Goal: Obtain resource: Download file/media

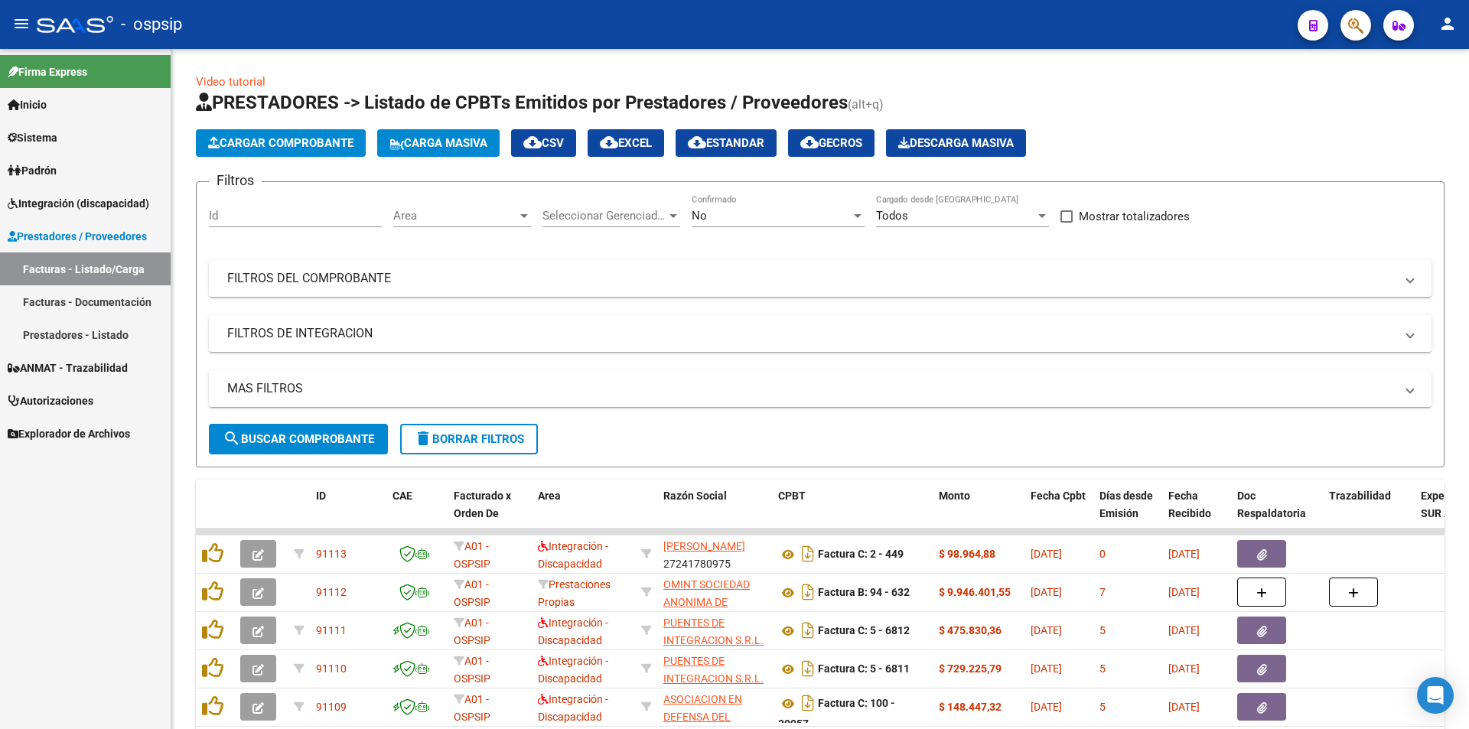
click at [75, 208] on span "Integración (discapacidad)" at bounding box center [79, 203] width 142 height 17
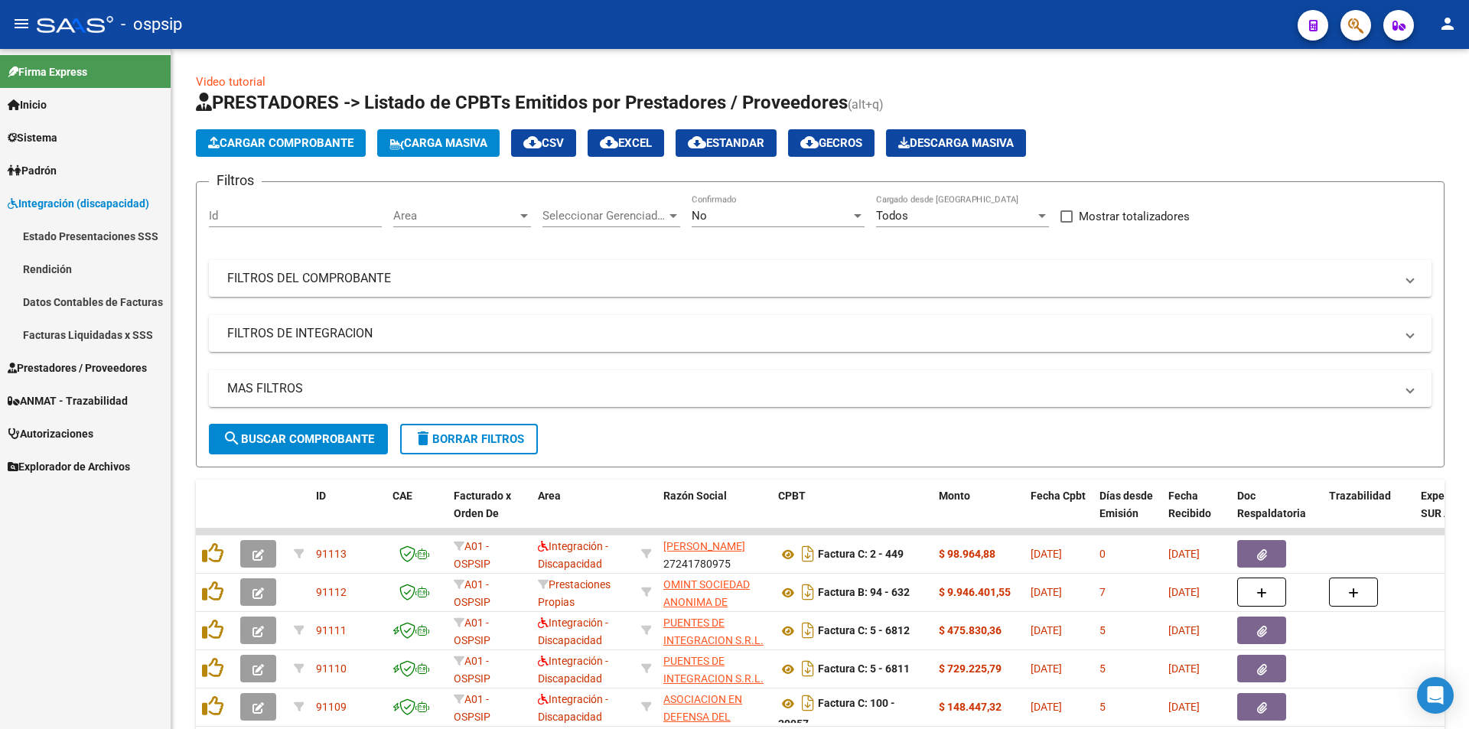
click at [96, 304] on link "Datos Contables de Facturas" at bounding box center [85, 301] width 171 height 33
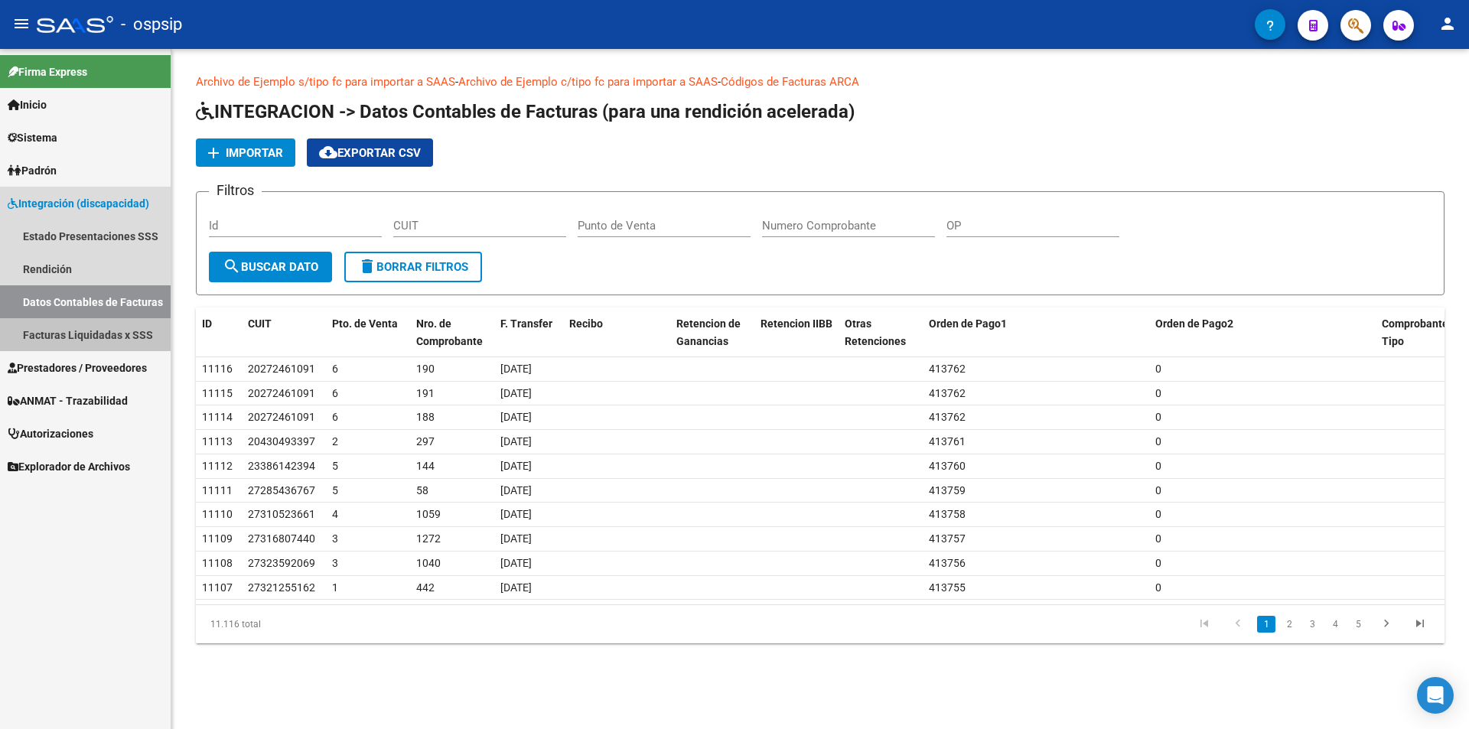
click at [90, 332] on link "Facturas Liquidadas x SSS" at bounding box center [85, 334] width 171 height 33
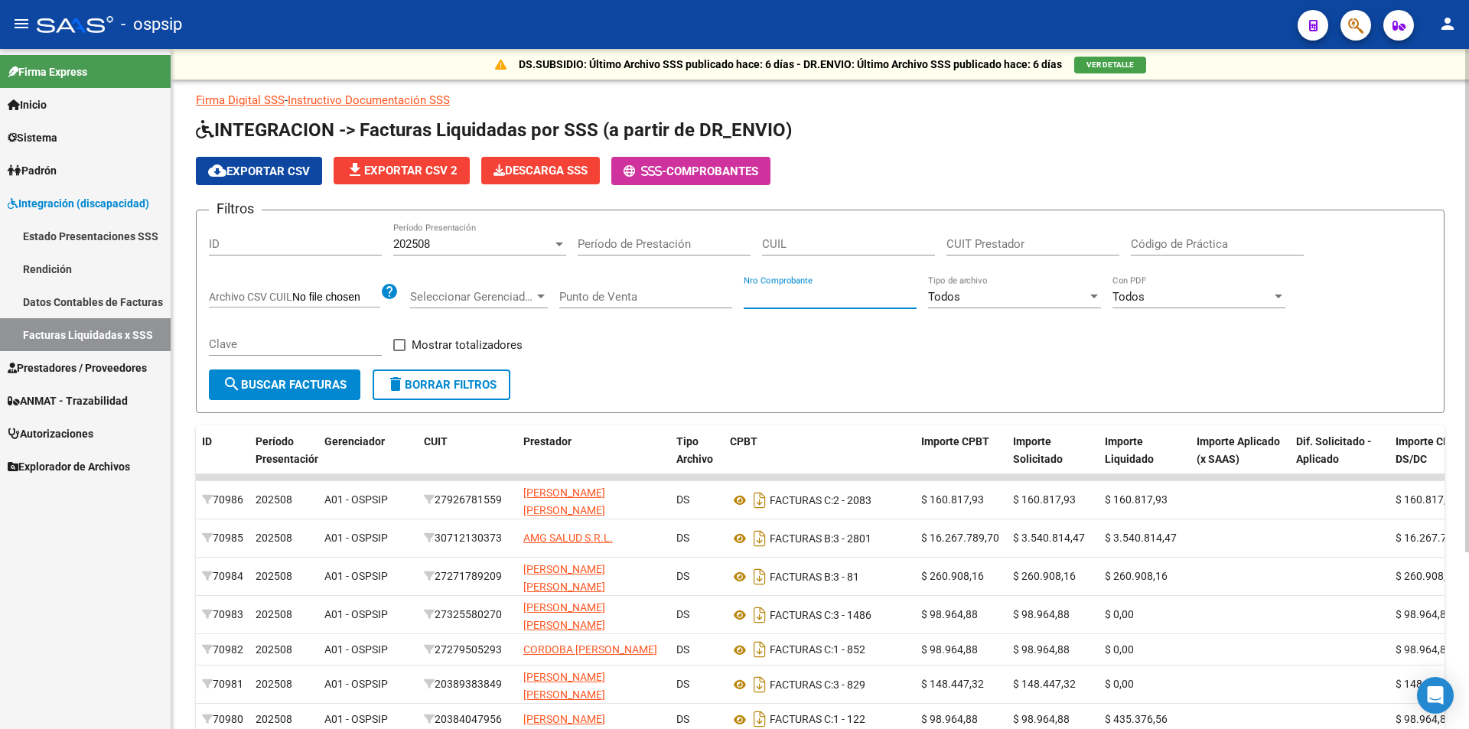
click at [814, 291] on input "Nro Comprobante" at bounding box center [830, 297] width 173 height 14
paste input "20324702319"
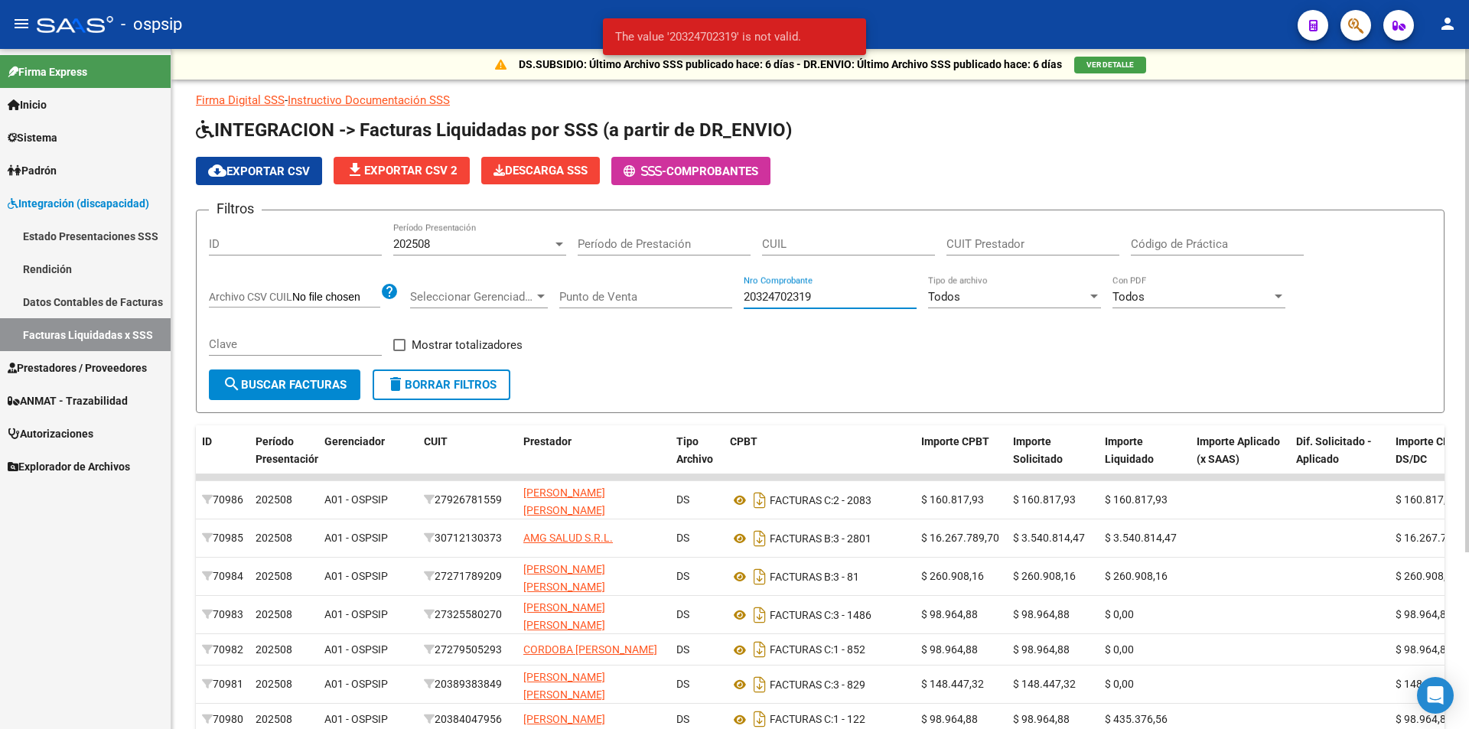
type input "20324702319"
click at [1021, 235] on div "CUIT Prestador" at bounding box center [1032, 239] width 173 height 33
paste input "20-32470231-9"
type input "20-32470231-9"
drag, startPoint x: 835, startPoint y: 295, endPoint x: 567, endPoint y: 262, distance: 270.5
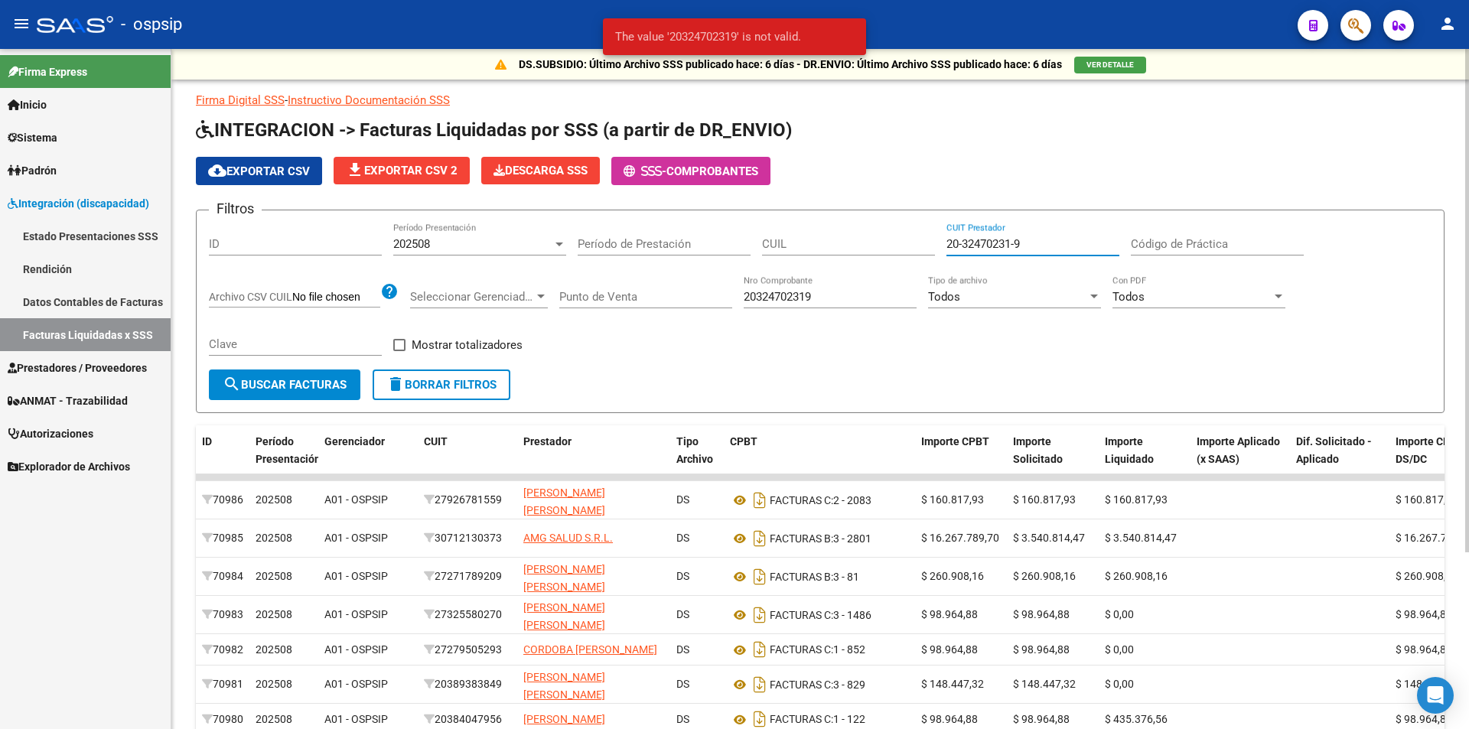
click at [604, 267] on div "Filtros ID 202508 Período Presentación Período de Prestación CUIL 20-32470231-9…" at bounding box center [820, 296] width 1223 height 147
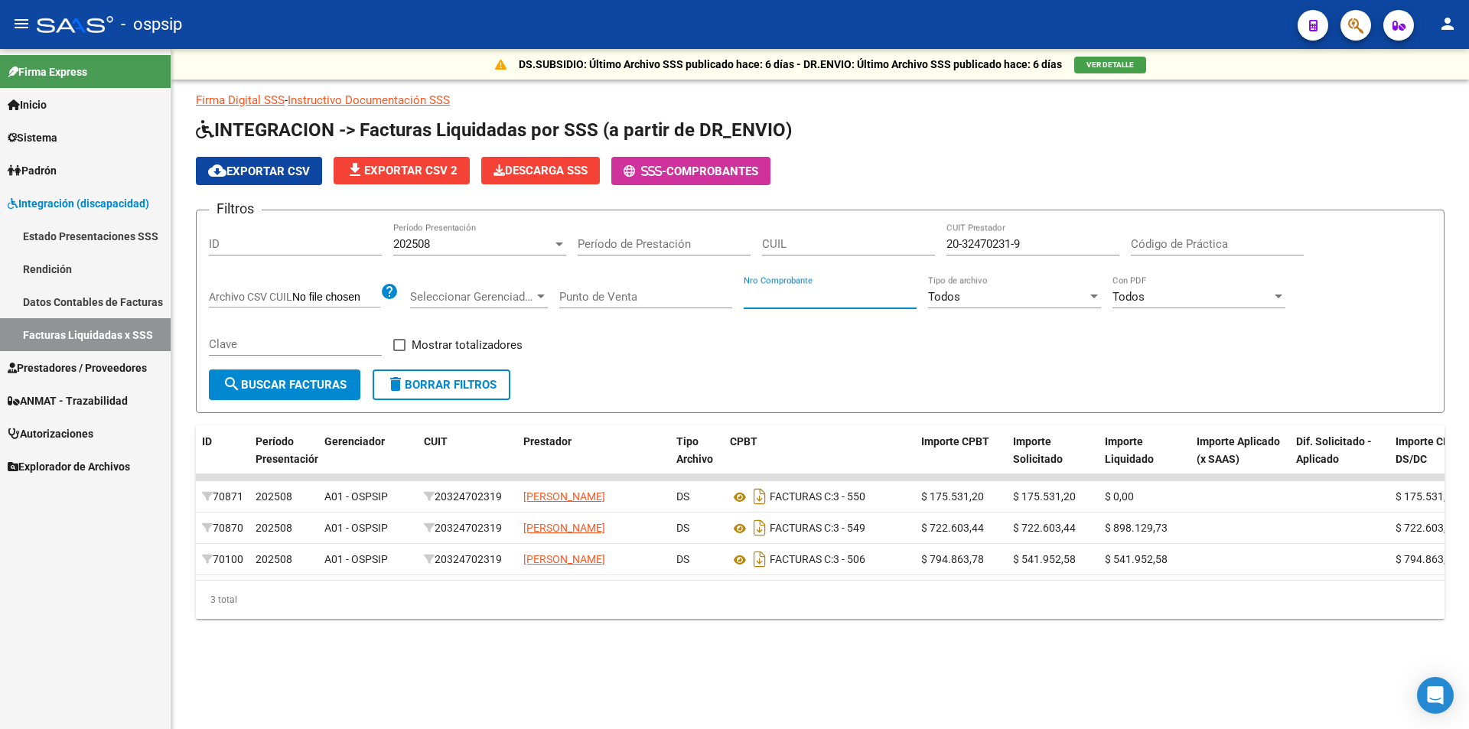
click at [451, 233] on div "202508 Período Presentación" at bounding box center [479, 239] width 173 height 33
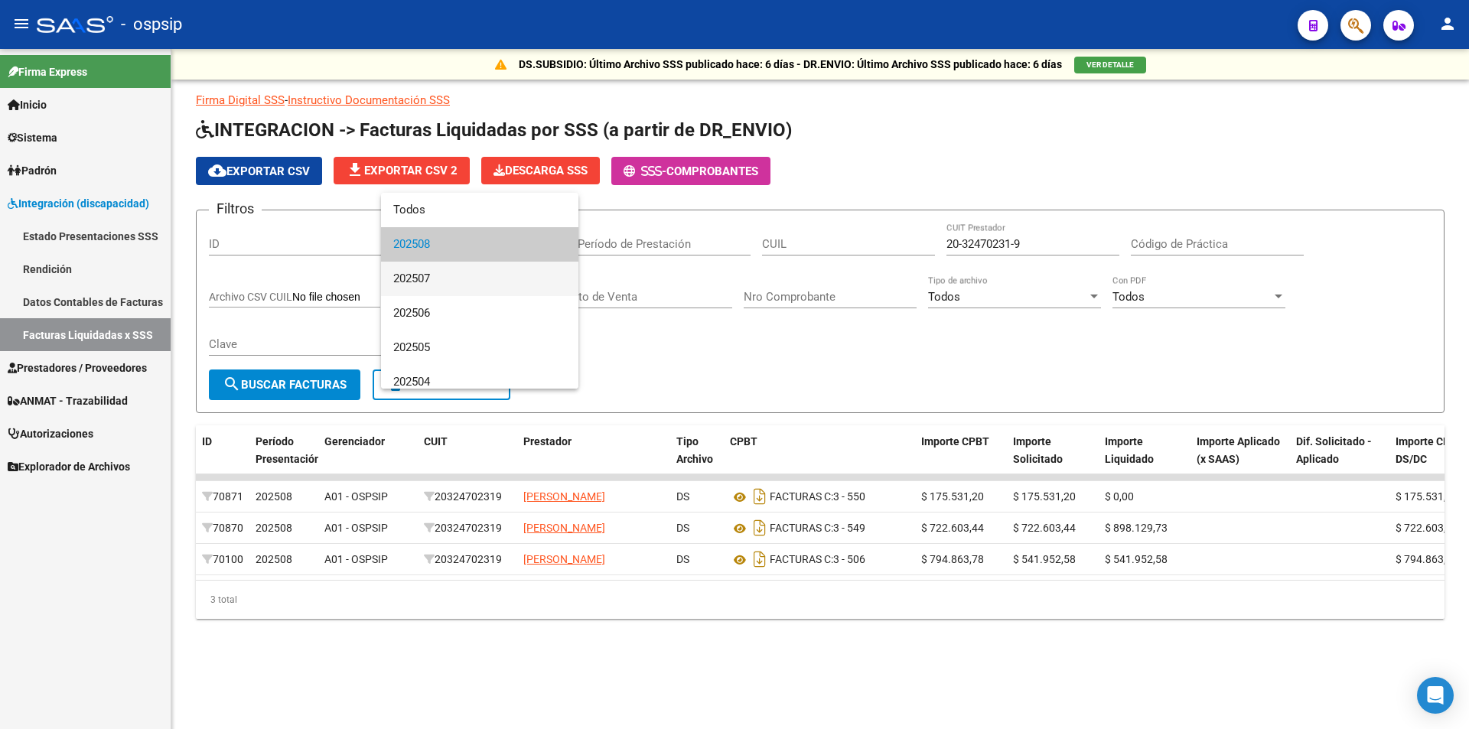
click at [465, 276] on span "202507" at bounding box center [479, 279] width 173 height 34
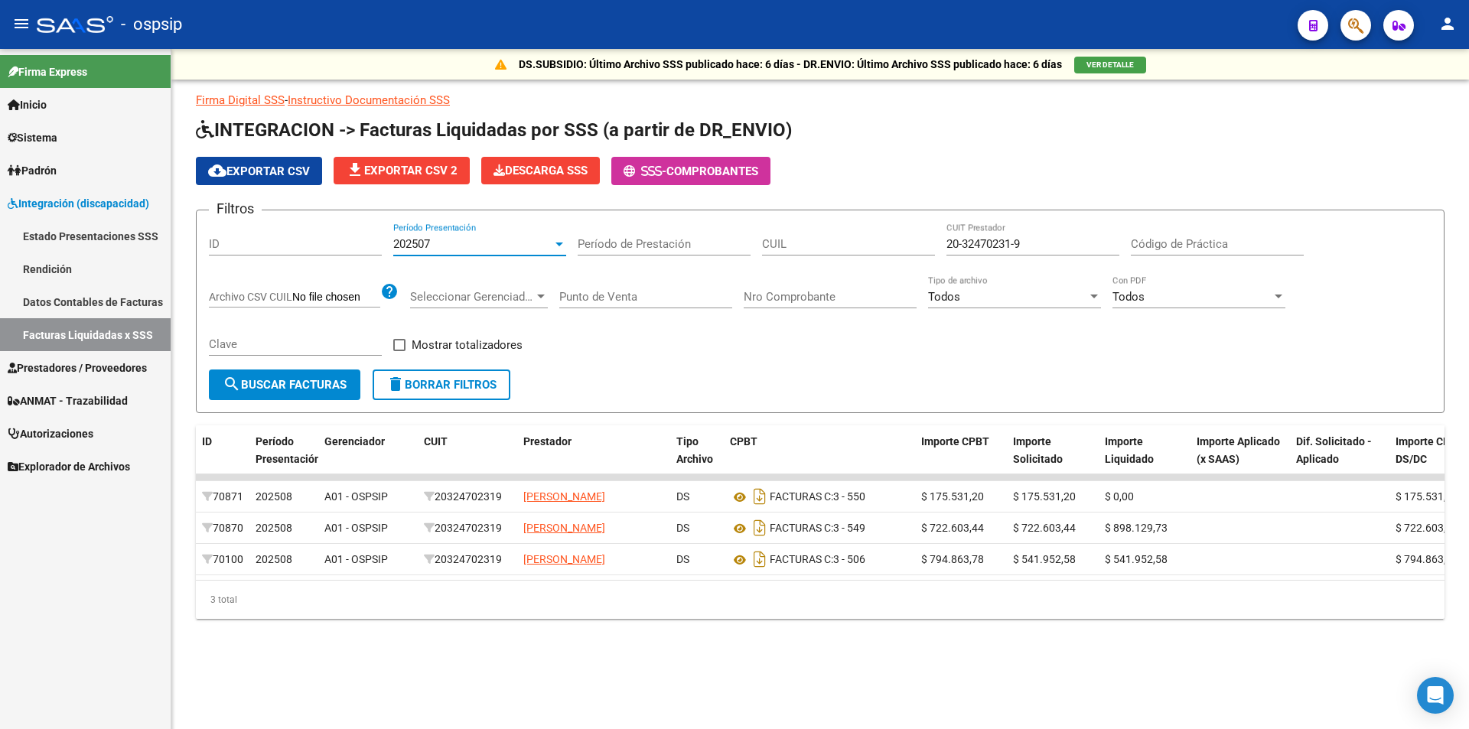
click at [793, 291] on input "Nro Comprobante" at bounding box center [830, 297] width 173 height 14
click at [467, 243] on div "202507" at bounding box center [472, 244] width 159 height 14
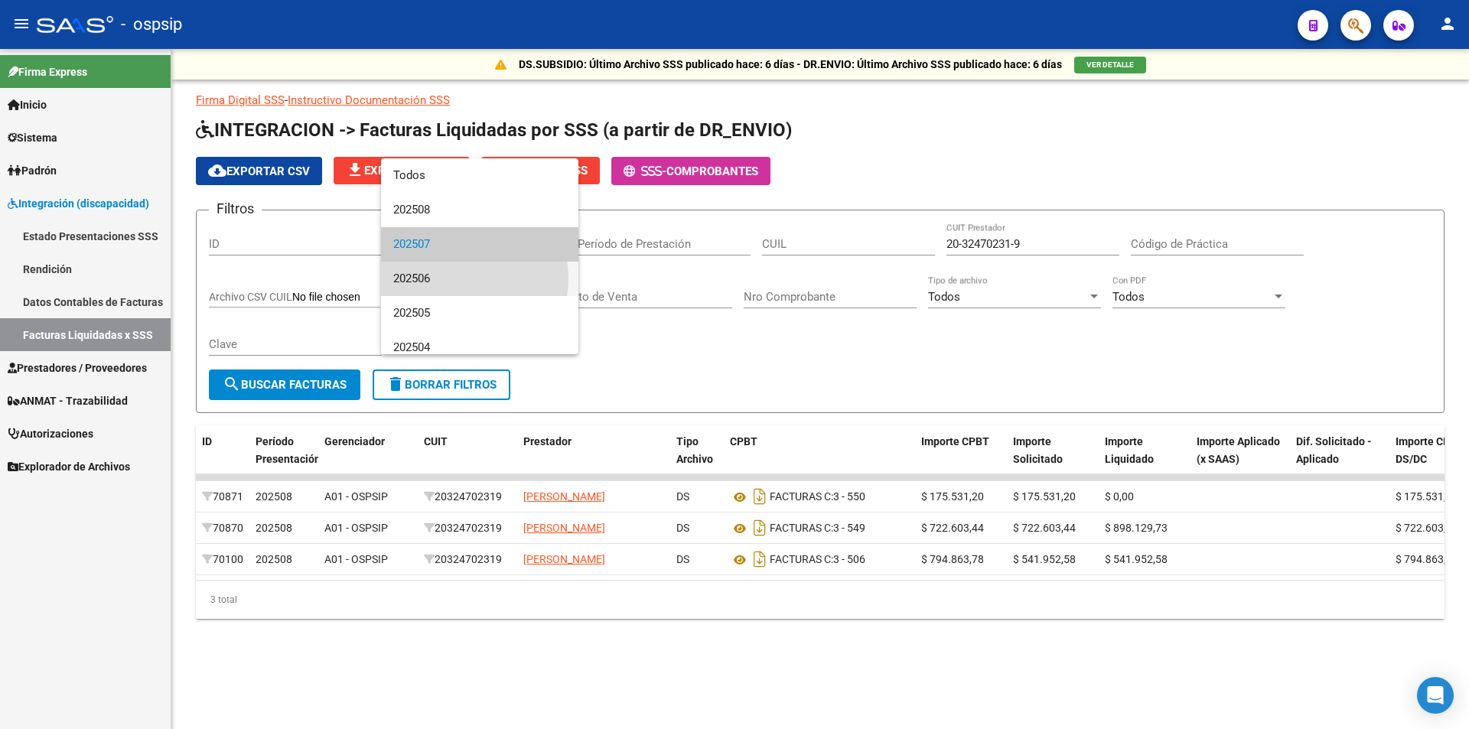
click at [460, 278] on span "202506" at bounding box center [479, 279] width 173 height 34
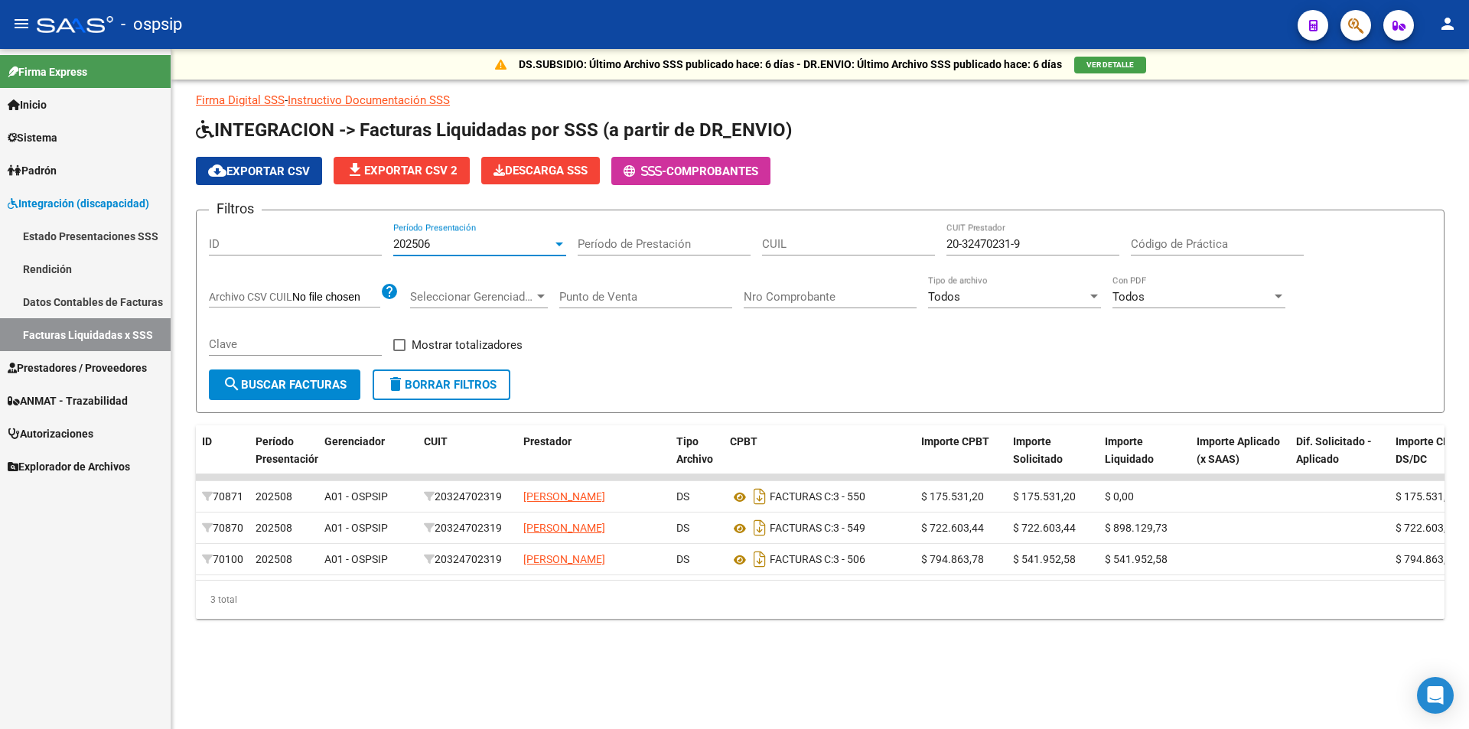
click at [780, 287] on div "Nro Comprobante" at bounding box center [830, 291] width 173 height 33
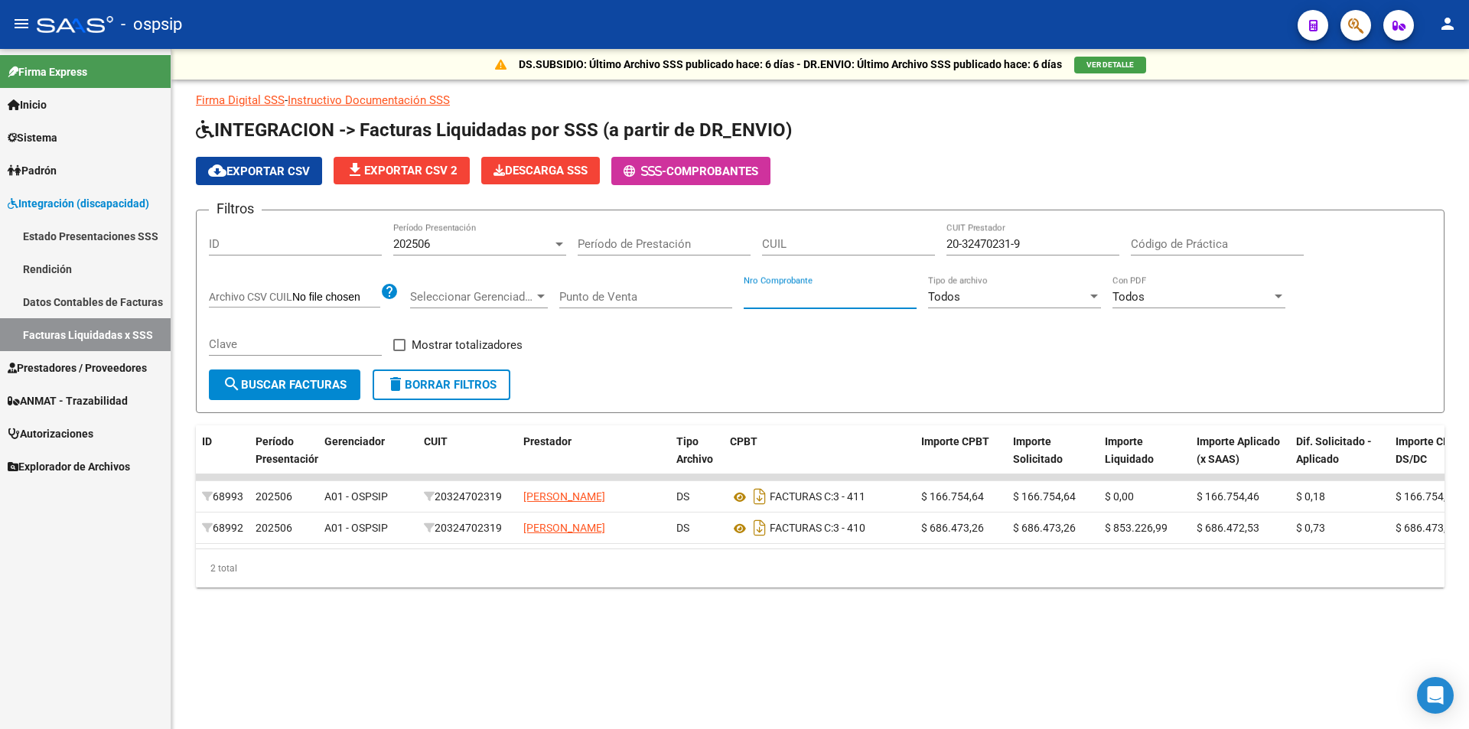
click at [518, 238] on div "202506" at bounding box center [472, 244] width 159 height 14
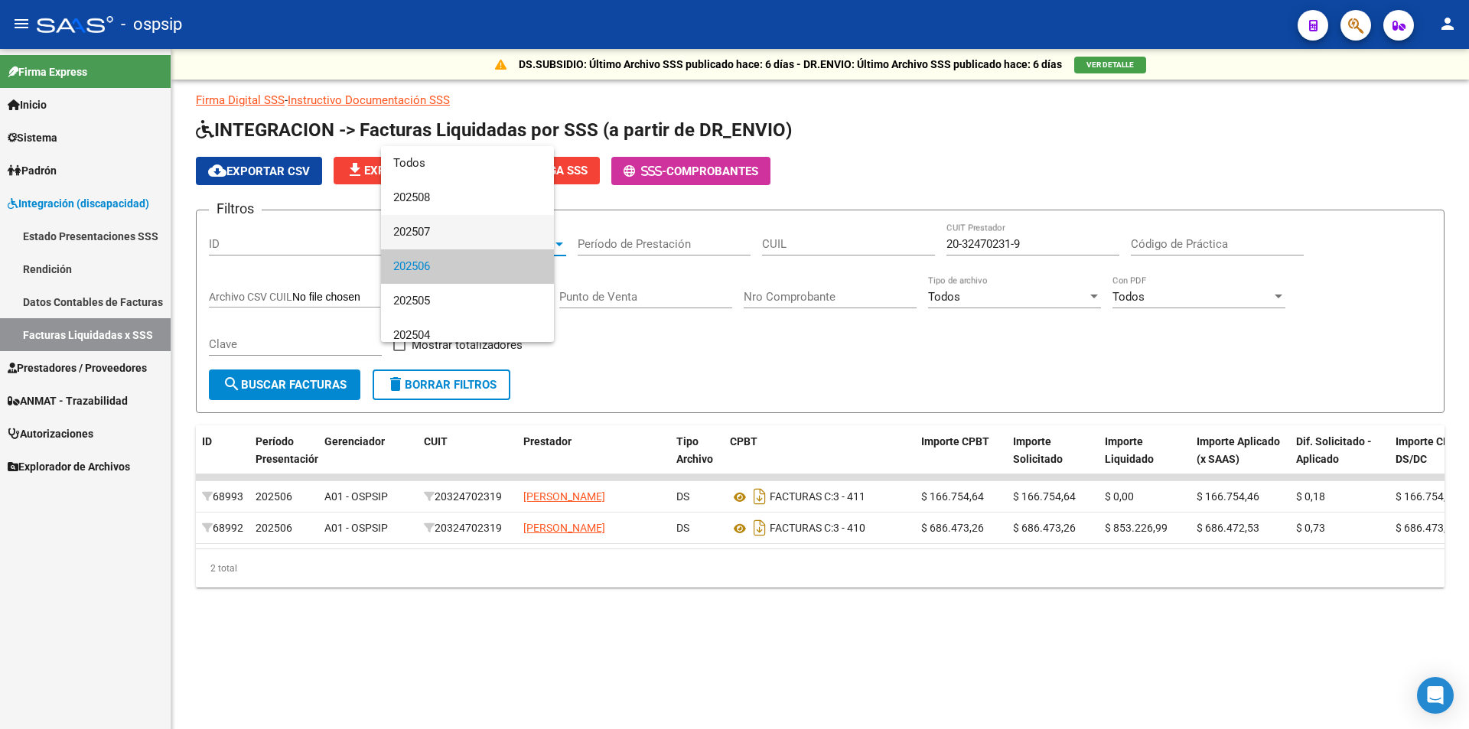
scroll to position [23, 0]
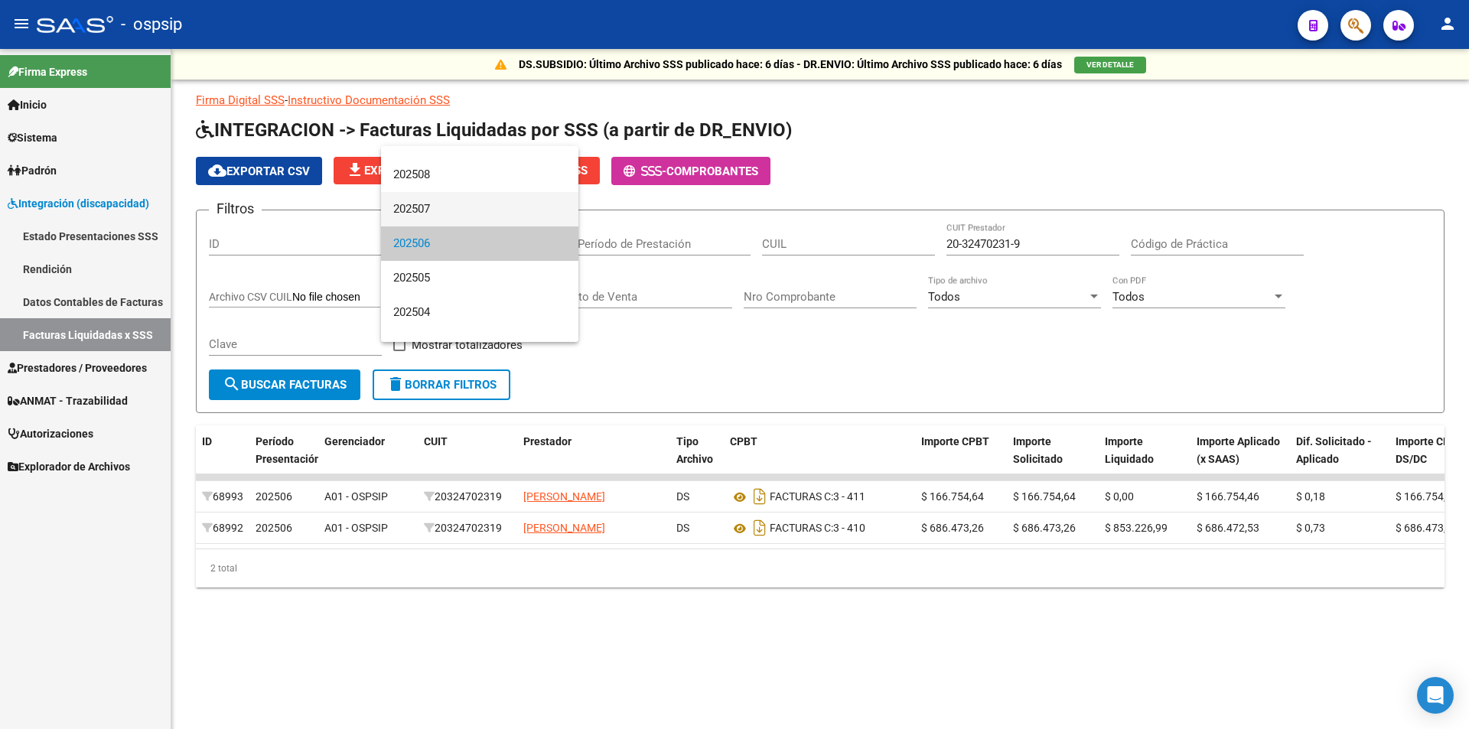
click at [526, 210] on span "202507" at bounding box center [479, 209] width 173 height 34
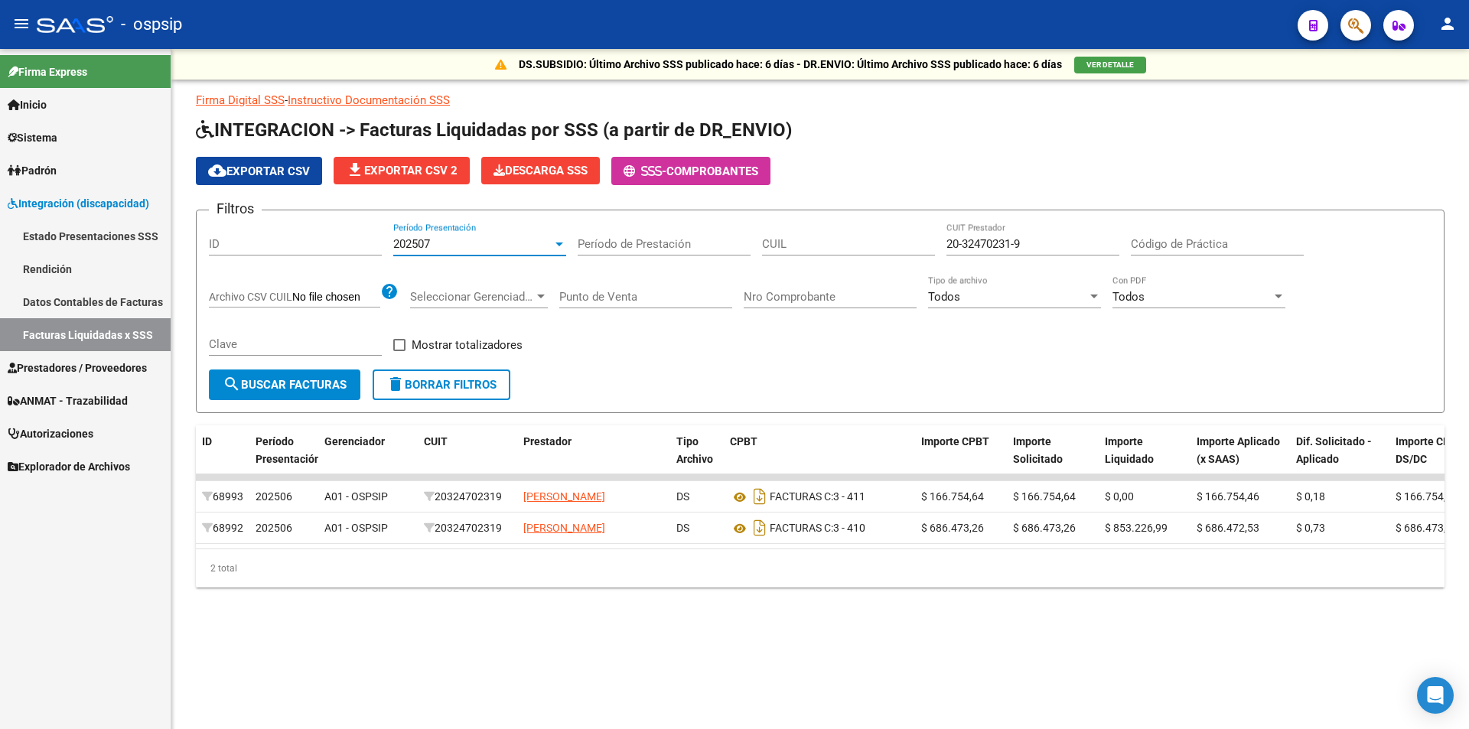
click at [830, 308] on div "Nro Comprobante" at bounding box center [830, 298] width 173 height 47
click at [835, 298] on input "Nro Comprobante" at bounding box center [830, 297] width 173 height 14
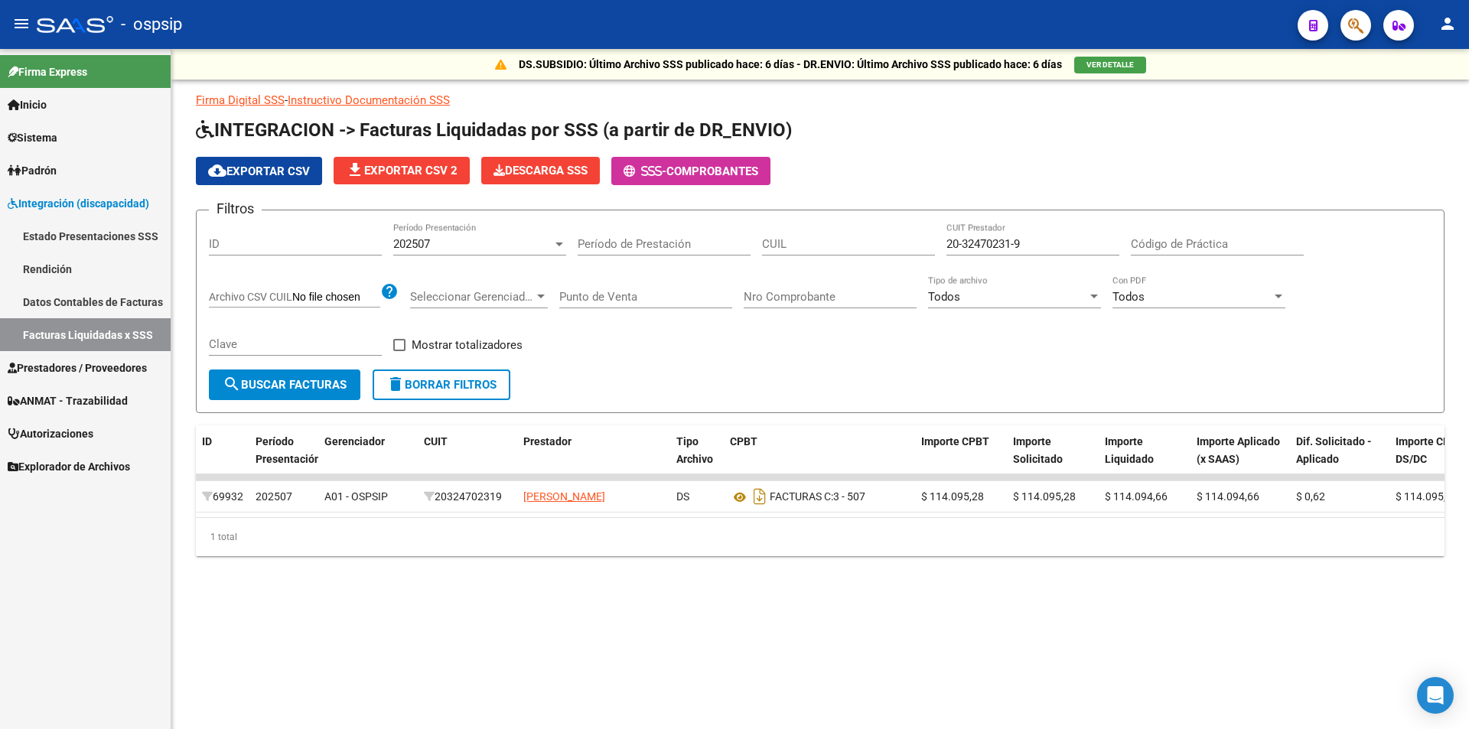
click at [482, 230] on div "202507 Período Presentación" at bounding box center [479, 239] width 173 height 33
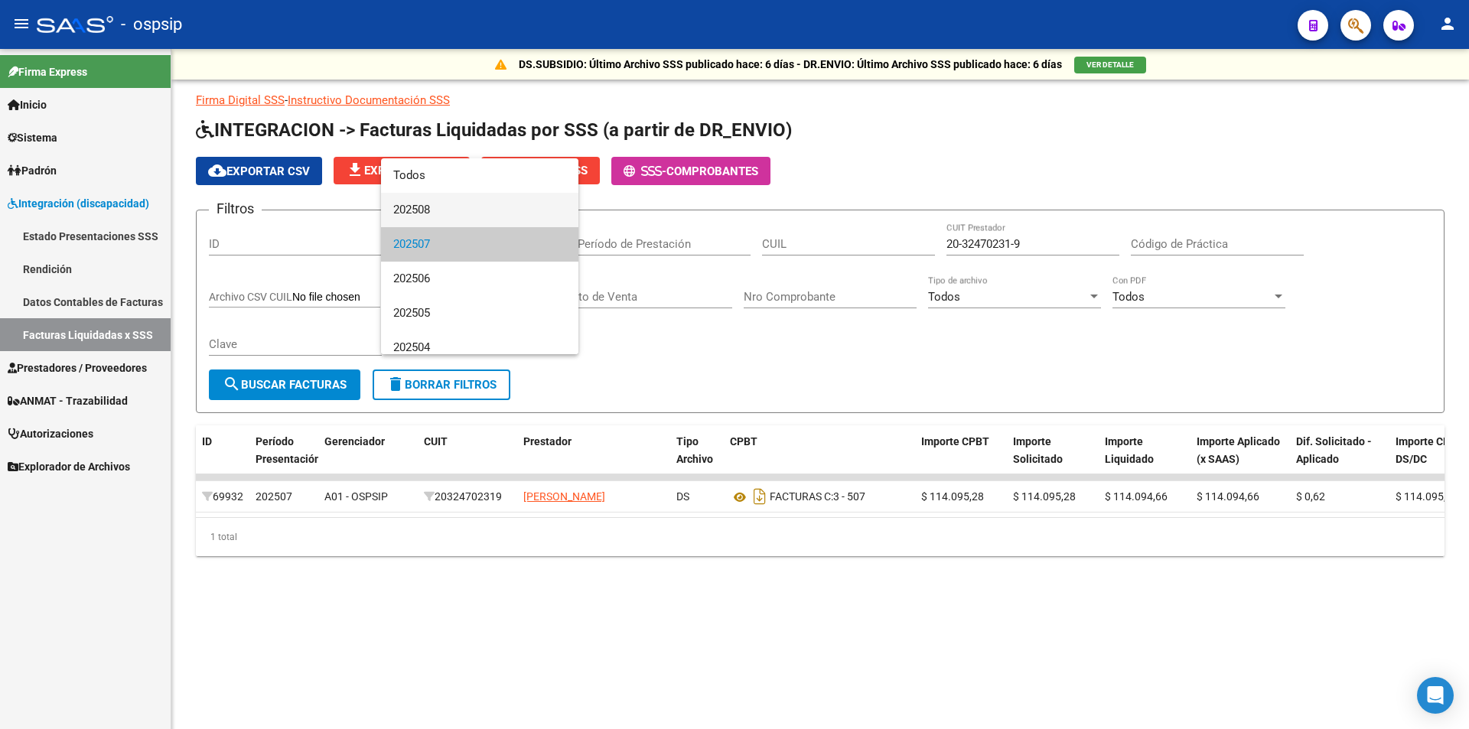
click at [490, 203] on span "202508" at bounding box center [479, 210] width 173 height 34
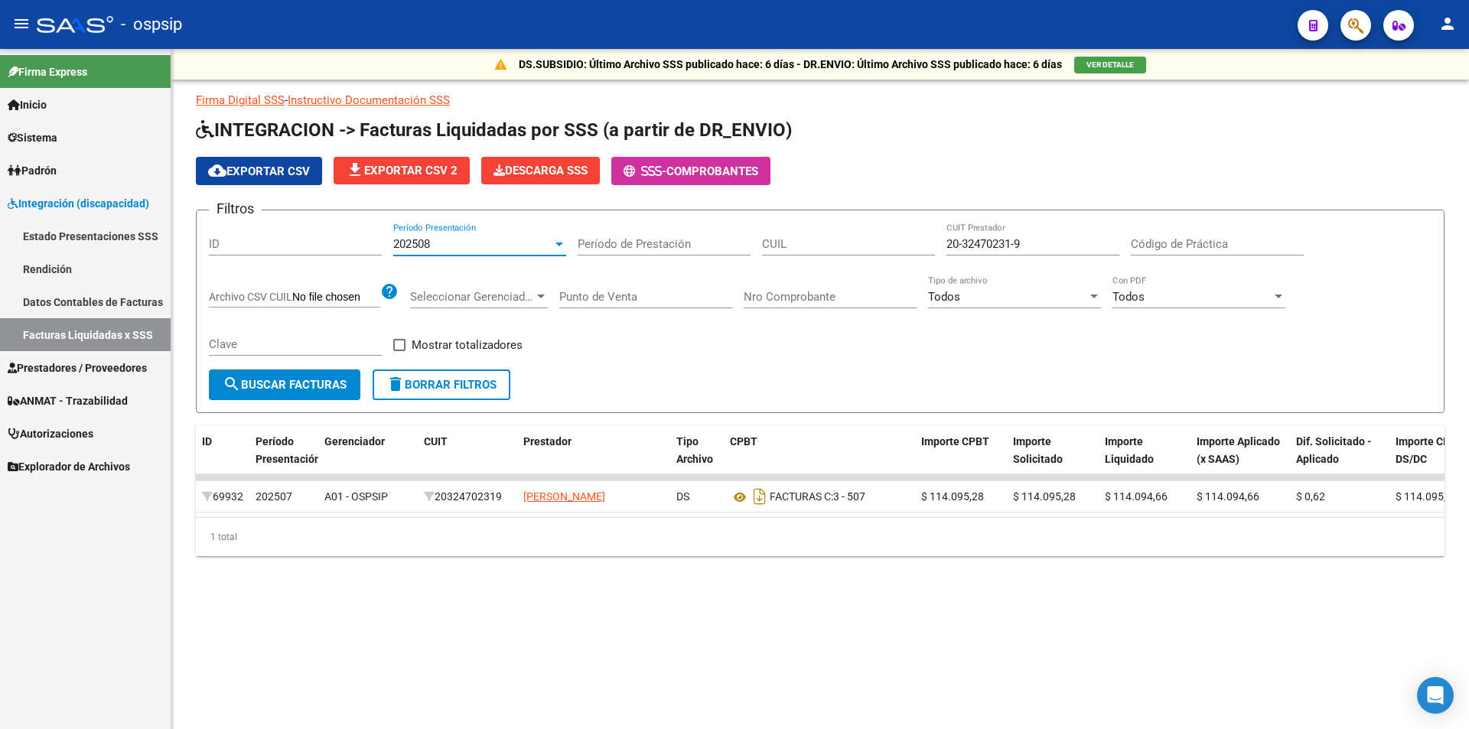
click at [816, 284] on div "Nro Comprobante" at bounding box center [830, 291] width 173 height 33
click at [822, 305] on div "Nro Comprobante" at bounding box center [830, 291] width 173 height 33
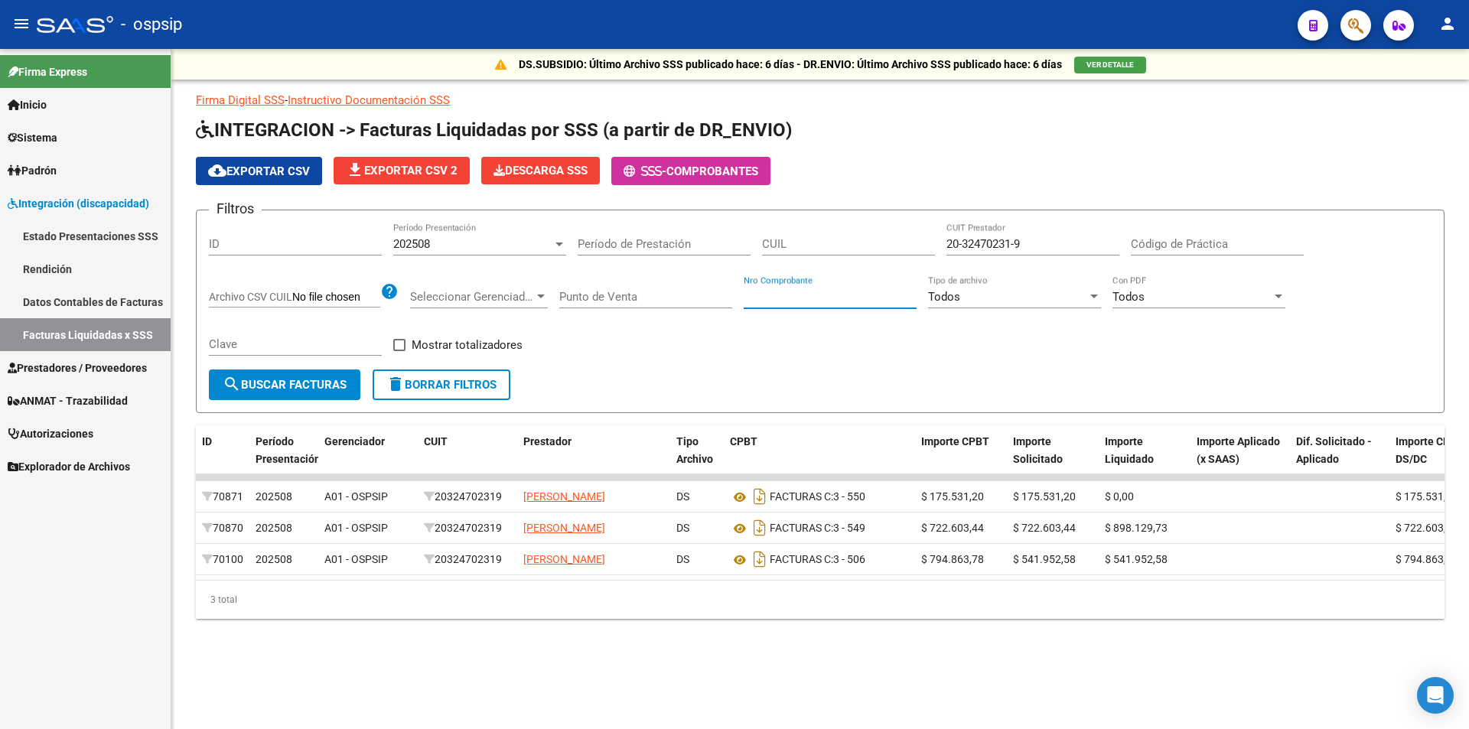
drag, startPoint x: 1034, startPoint y: 243, endPoint x: 603, endPoint y: 200, distance: 432.9
click at [603, 200] on app-list-header "INTEGRACION -> Facturas Liquidadas por SSS (a partir de DR_ENVIO) cloud_downloa…" at bounding box center [820, 265] width 1249 height 295
paste input "7-23667379-6"
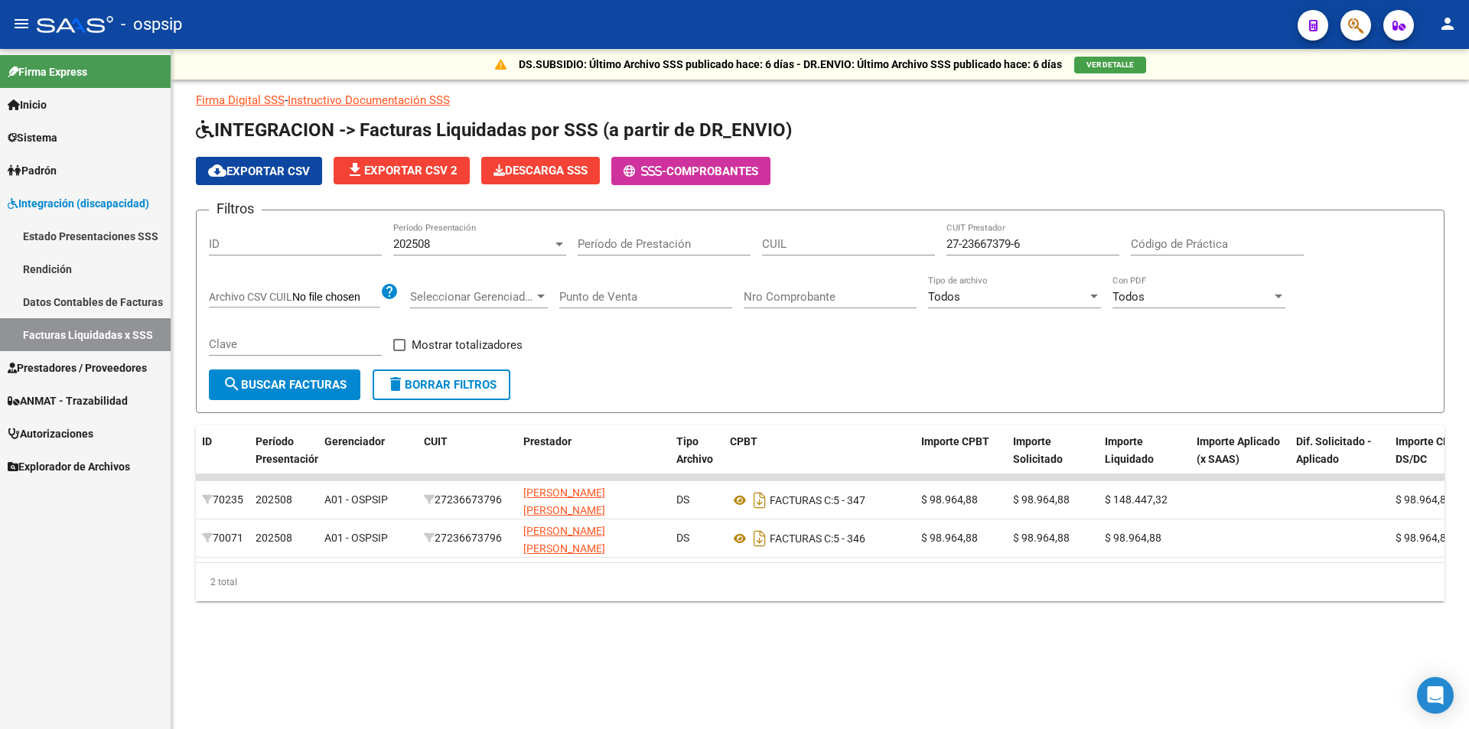
click at [519, 253] on div "202508 Período Presentación" at bounding box center [479, 239] width 173 height 33
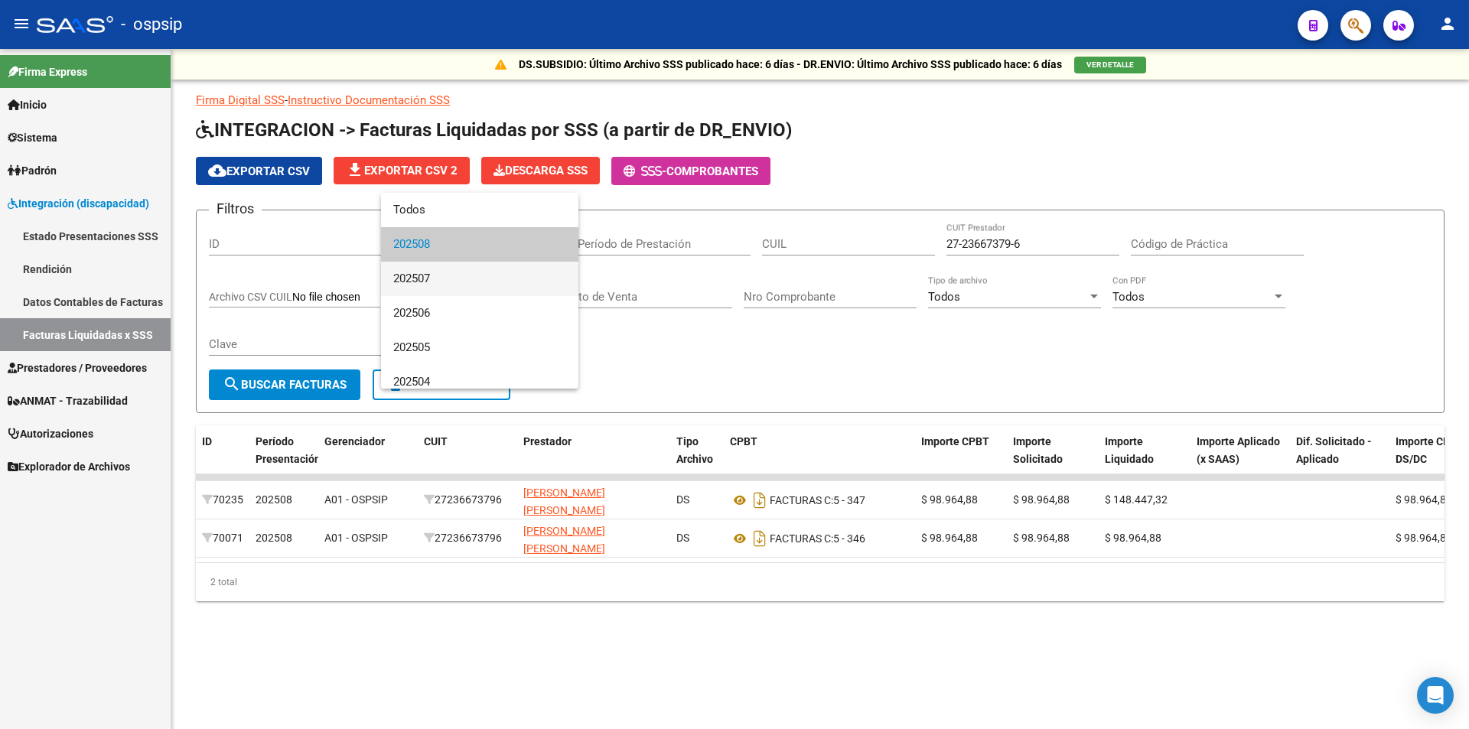
click at [499, 278] on span "202507" at bounding box center [479, 279] width 173 height 34
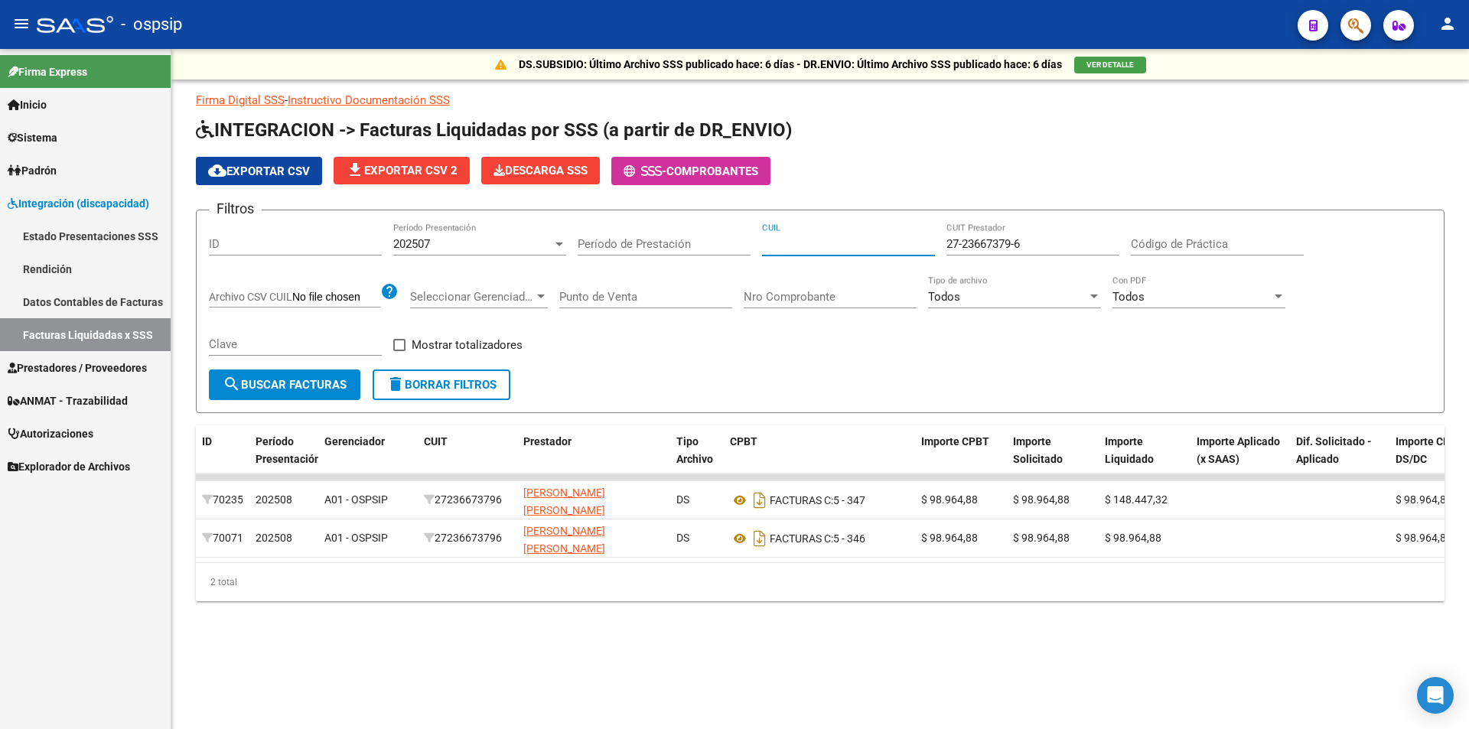
click at [835, 239] on input "CUIL" at bounding box center [848, 244] width 173 height 14
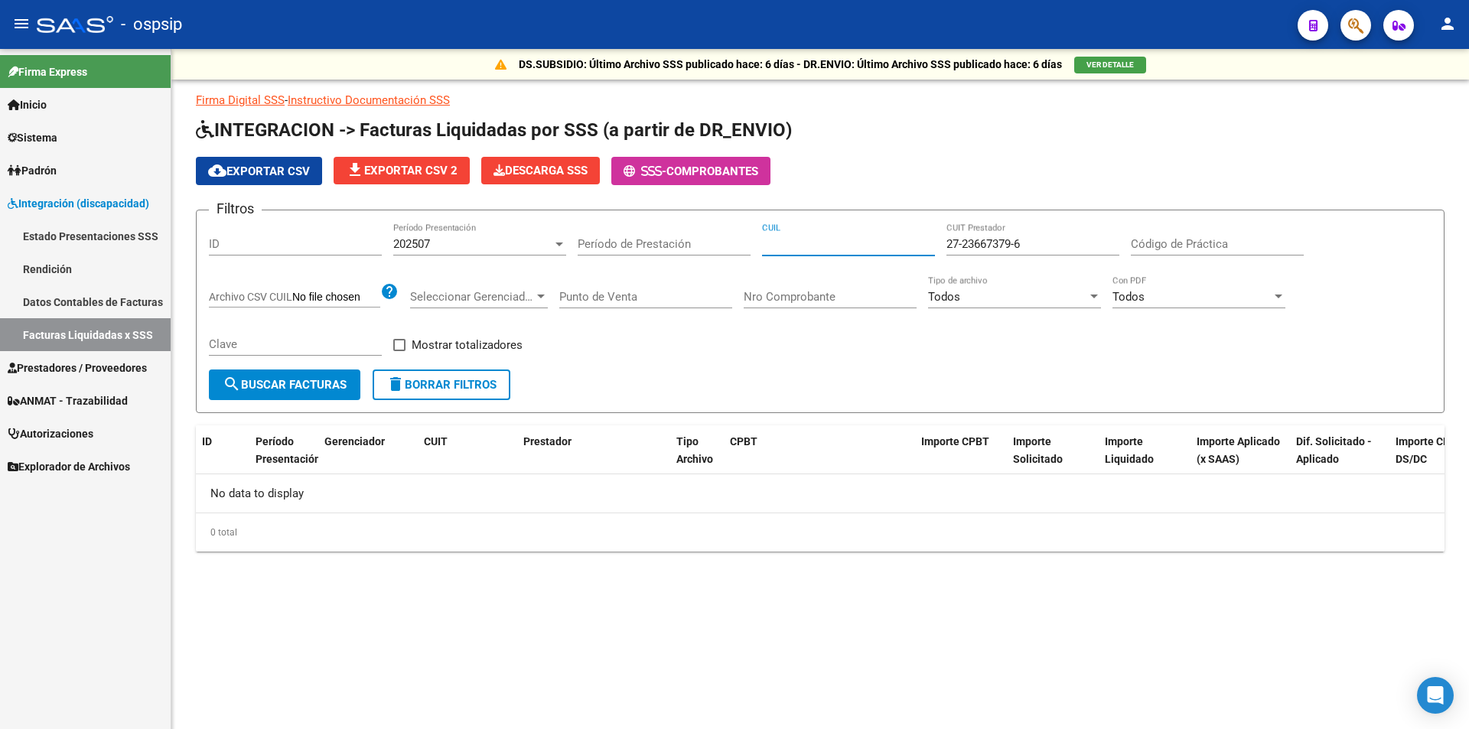
click at [539, 247] on div "202507" at bounding box center [472, 244] width 159 height 14
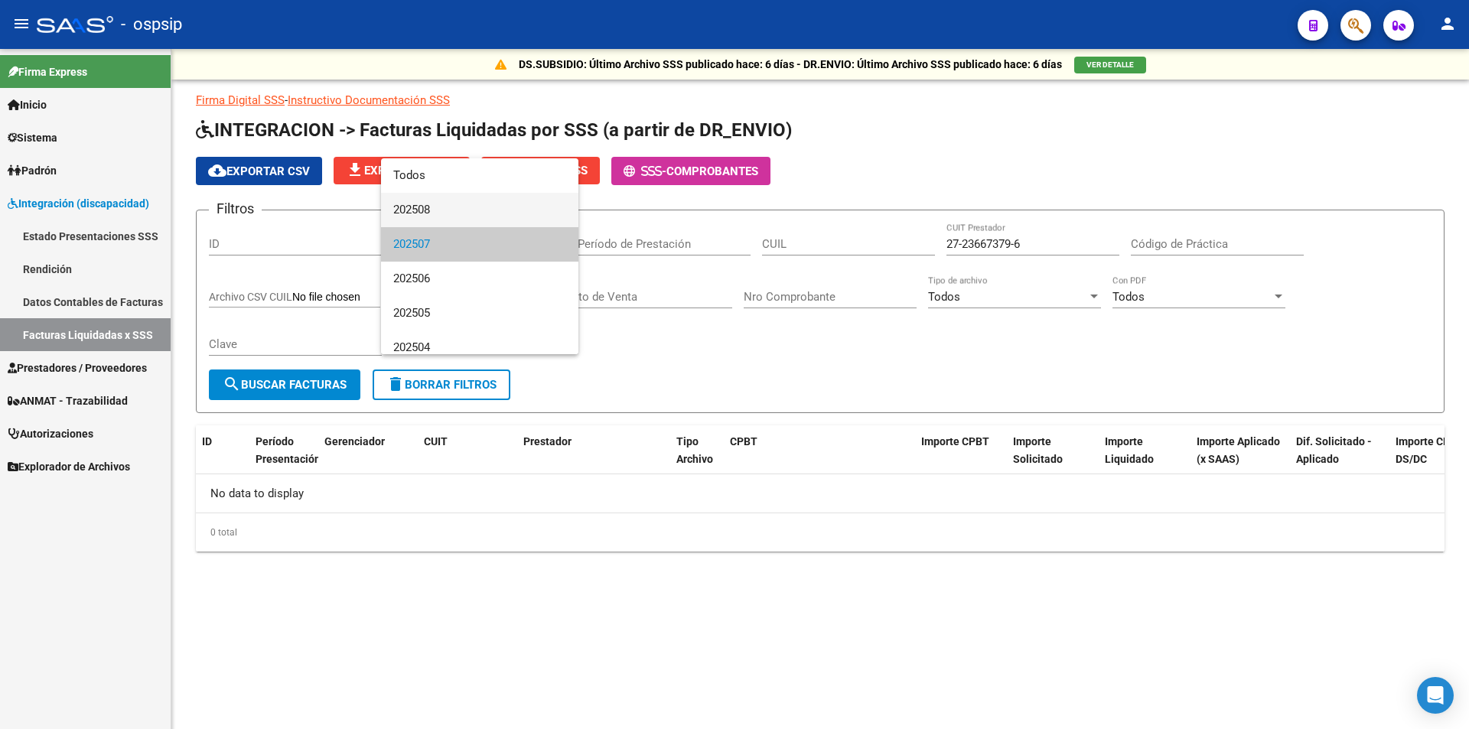
click at [519, 220] on span "202508" at bounding box center [479, 210] width 173 height 34
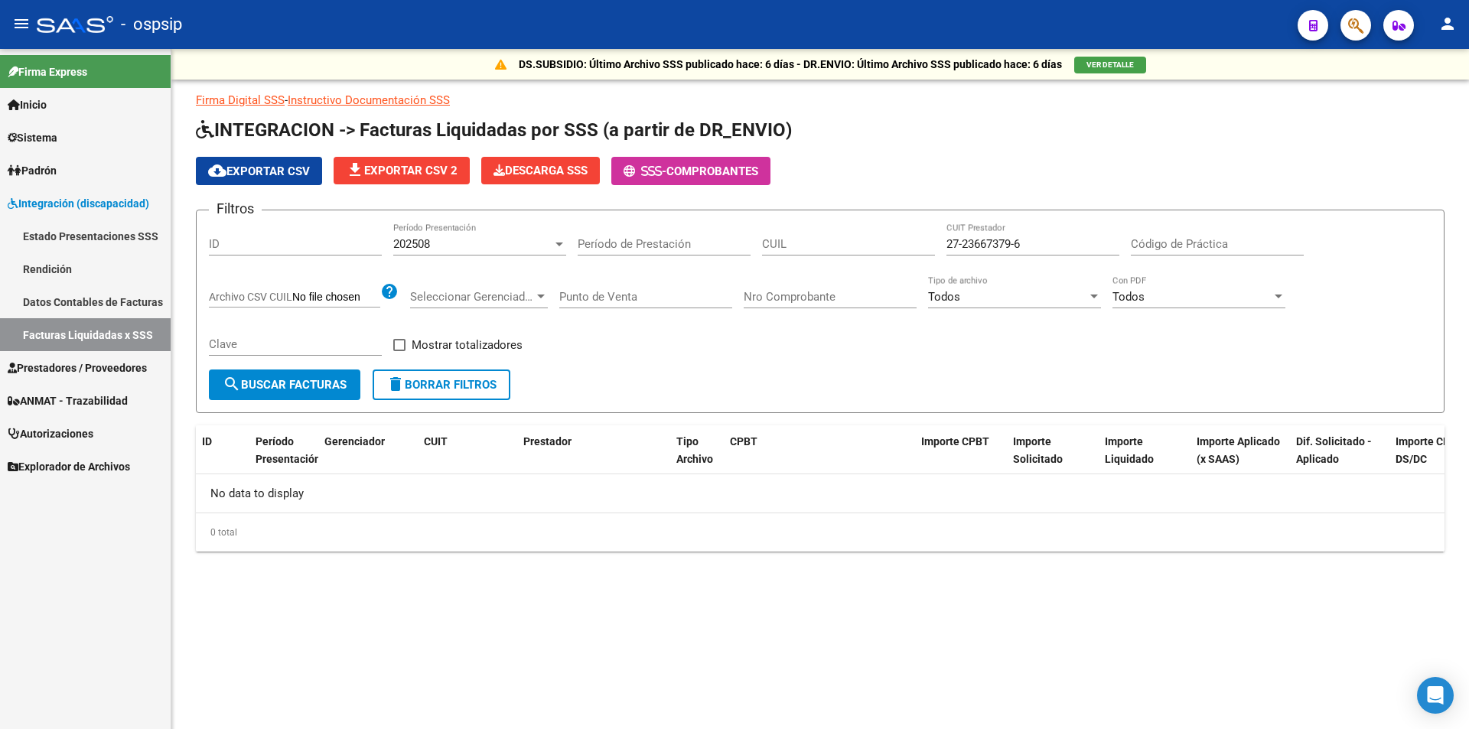
click at [887, 231] on div "CUIL" at bounding box center [848, 239] width 173 height 33
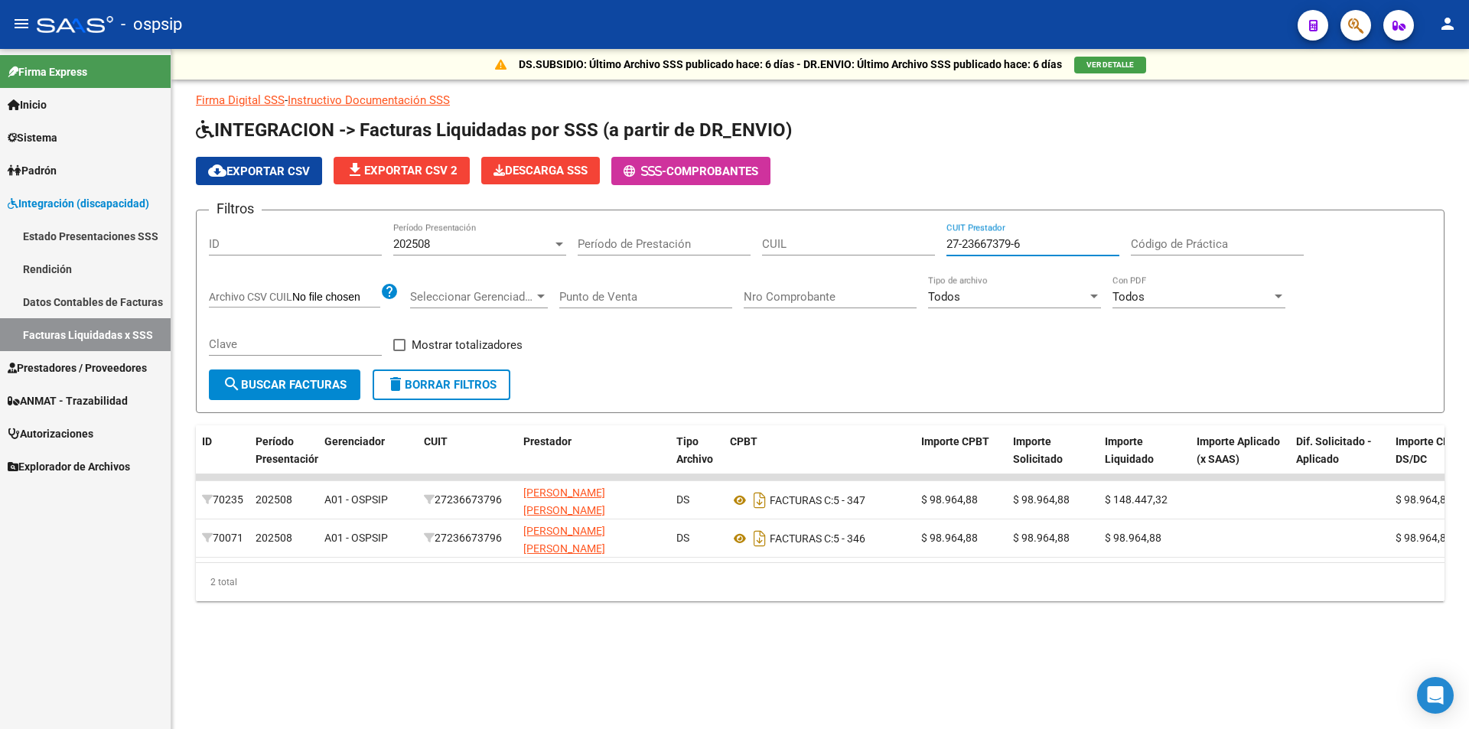
drag, startPoint x: 1056, startPoint y: 243, endPoint x: 655, endPoint y: 207, distance: 402.5
click at [655, 207] on app-list-header "INTEGRACION -> Facturas Liquidadas por SSS (a partir de DR_ENVIO) cloud_downloa…" at bounding box center [820, 265] width 1249 height 295
paste input "16519849-8"
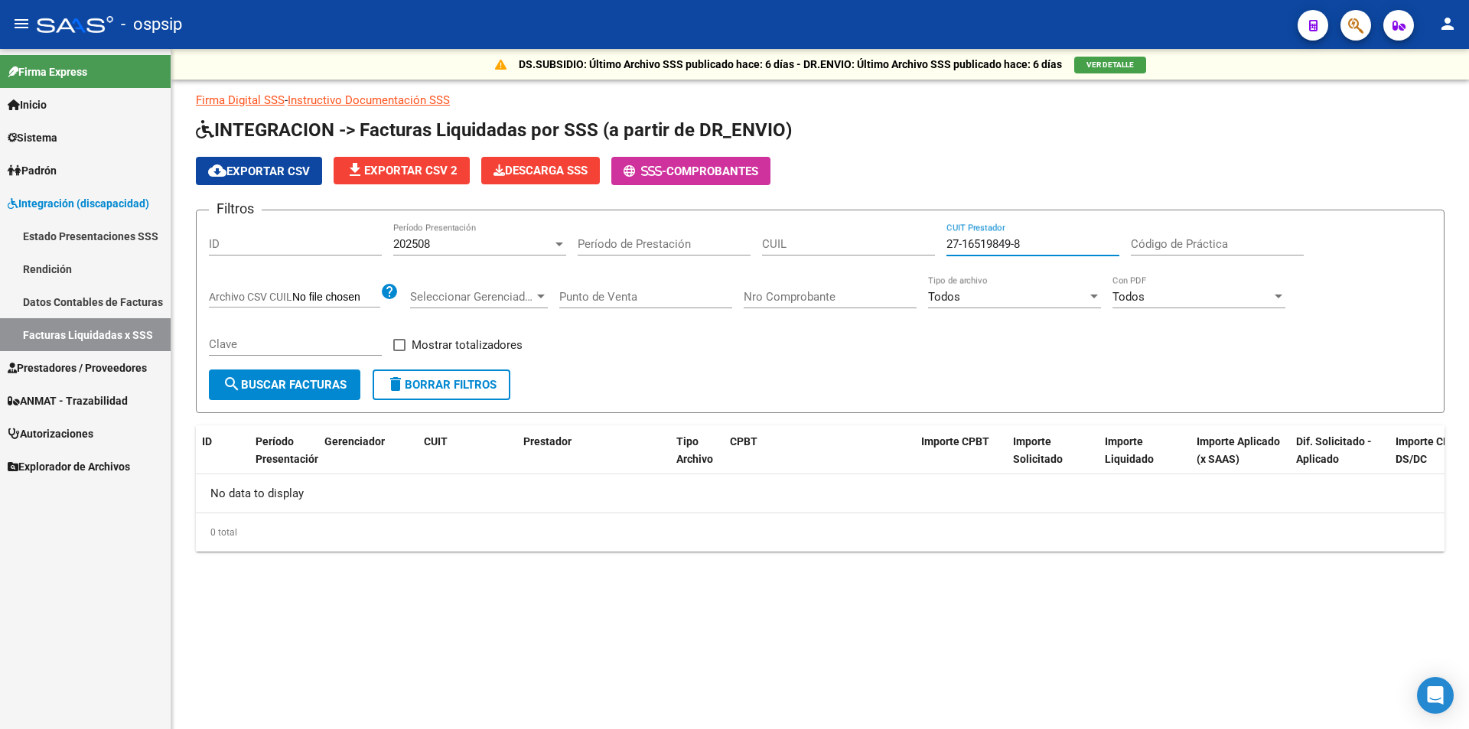
type input "27-16519849-8"
click at [529, 245] on div "202508" at bounding box center [472, 244] width 159 height 14
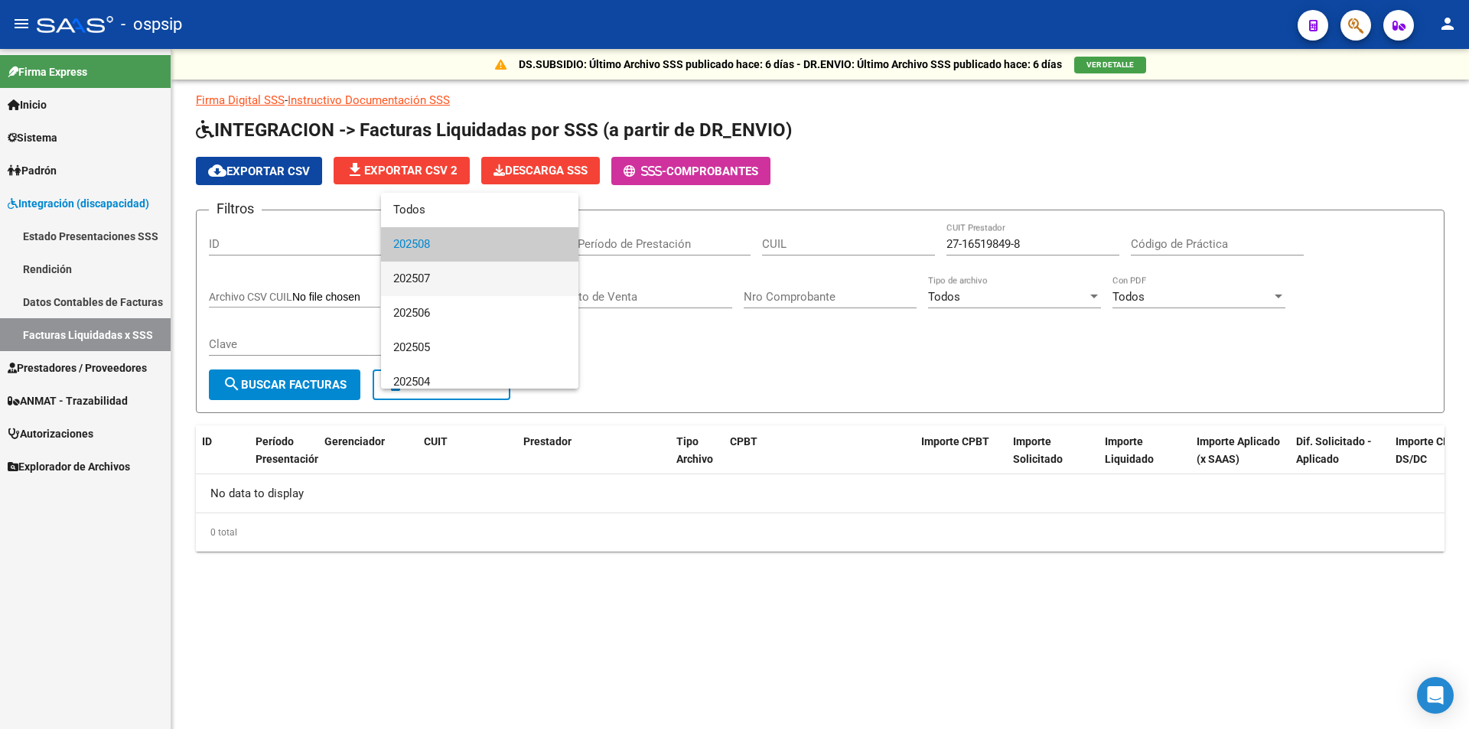
click at [492, 283] on span "202507" at bounding box center [479, 279] width 173 height 34
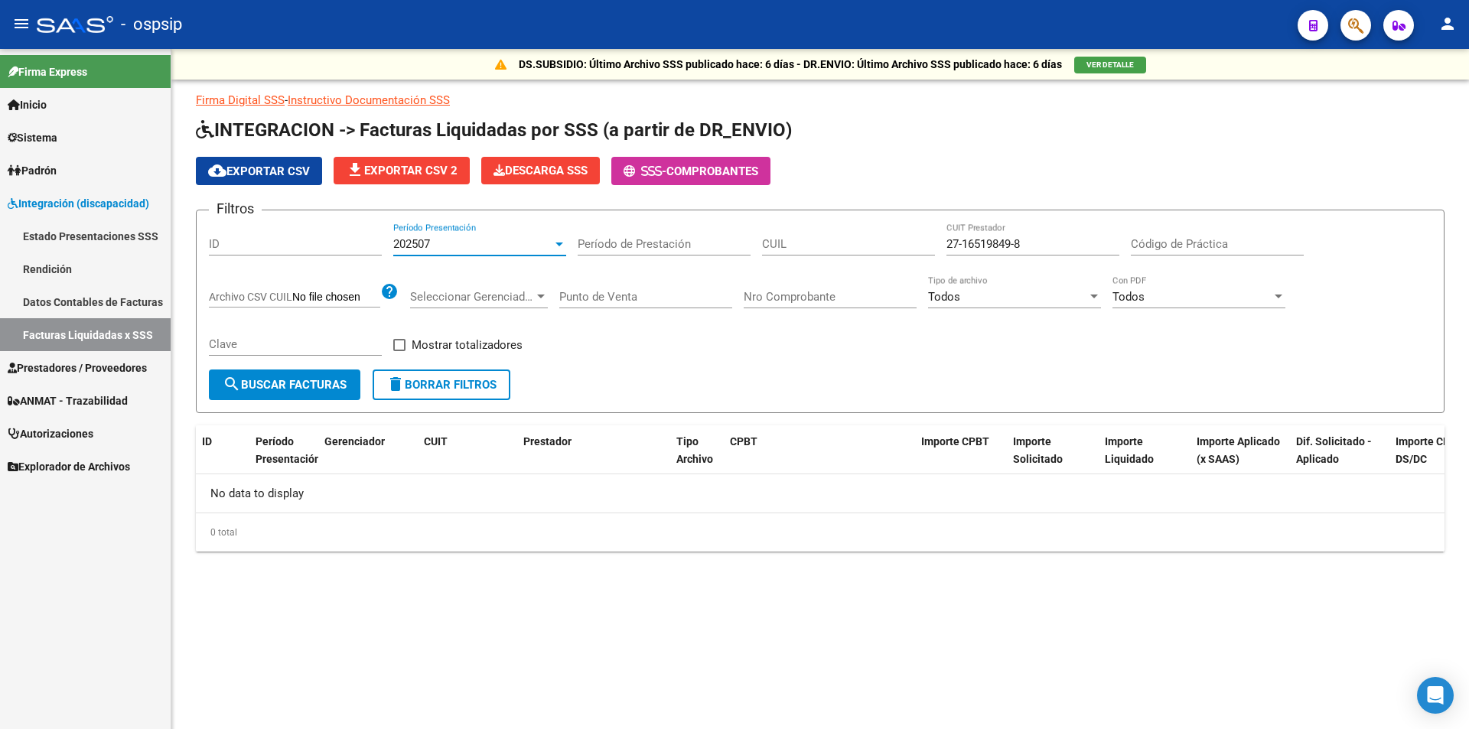
click at [860, 238] on input "CUIL" at bounding box center [848, 244] width 173 height 14
drag, startPoint x: 1031, startPoint y: 245, endPoint x: 702, endPoint y: 218, distance: 330.8
click at [732, 219] on form "Filtros ID 202507 Período Presentación Período de Prestación CUIL 27-16519849-8…" at bounding box center [820, 312] width 1249 height 204
click at [456, 257] on div "202507 Período Presentación" at bounding box center [479, 246] width 173 height 47
click at [465, 230] on div "202507 Período Presentación" at bounding box center [479, 239] width 173 height 33
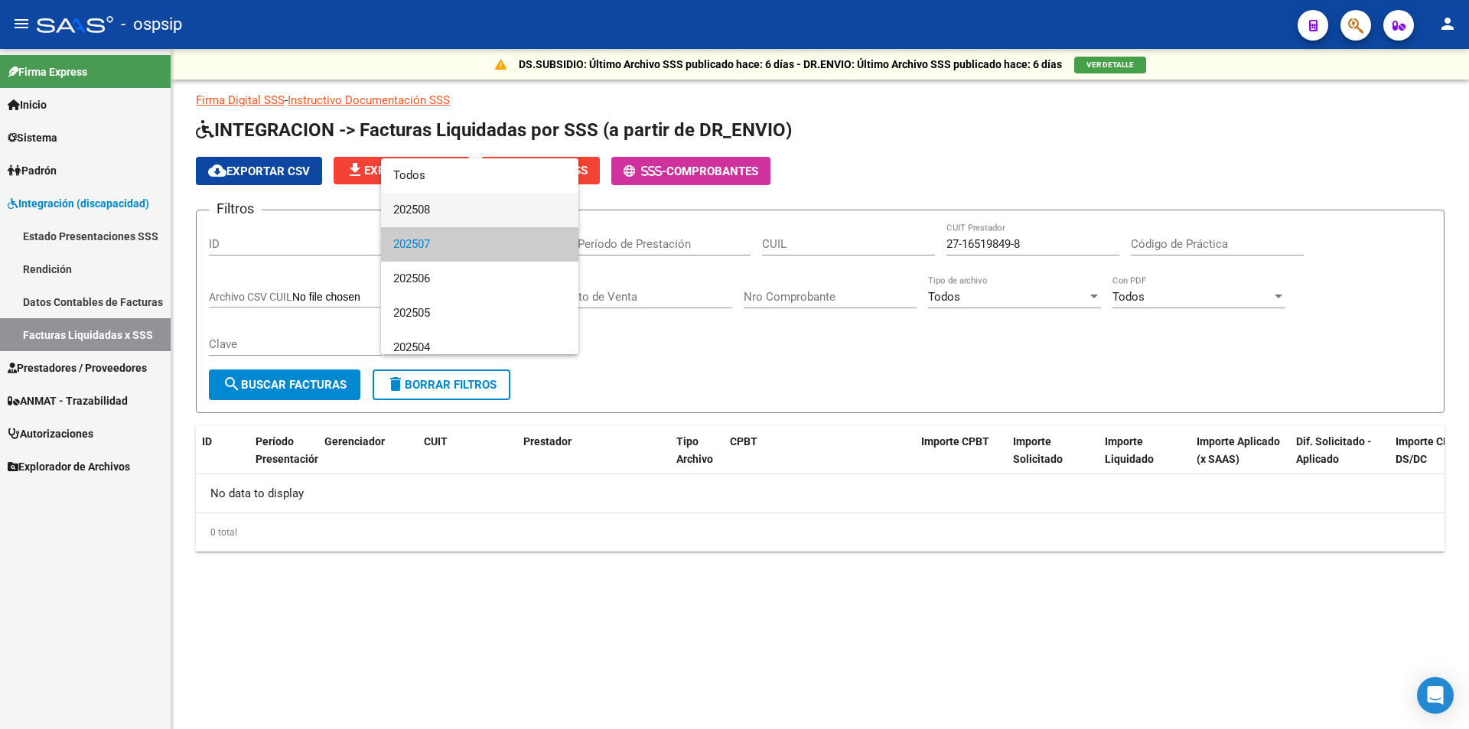
click at [465, 208] on span "202508" at bounding box center [479, 210] width 173 height 34
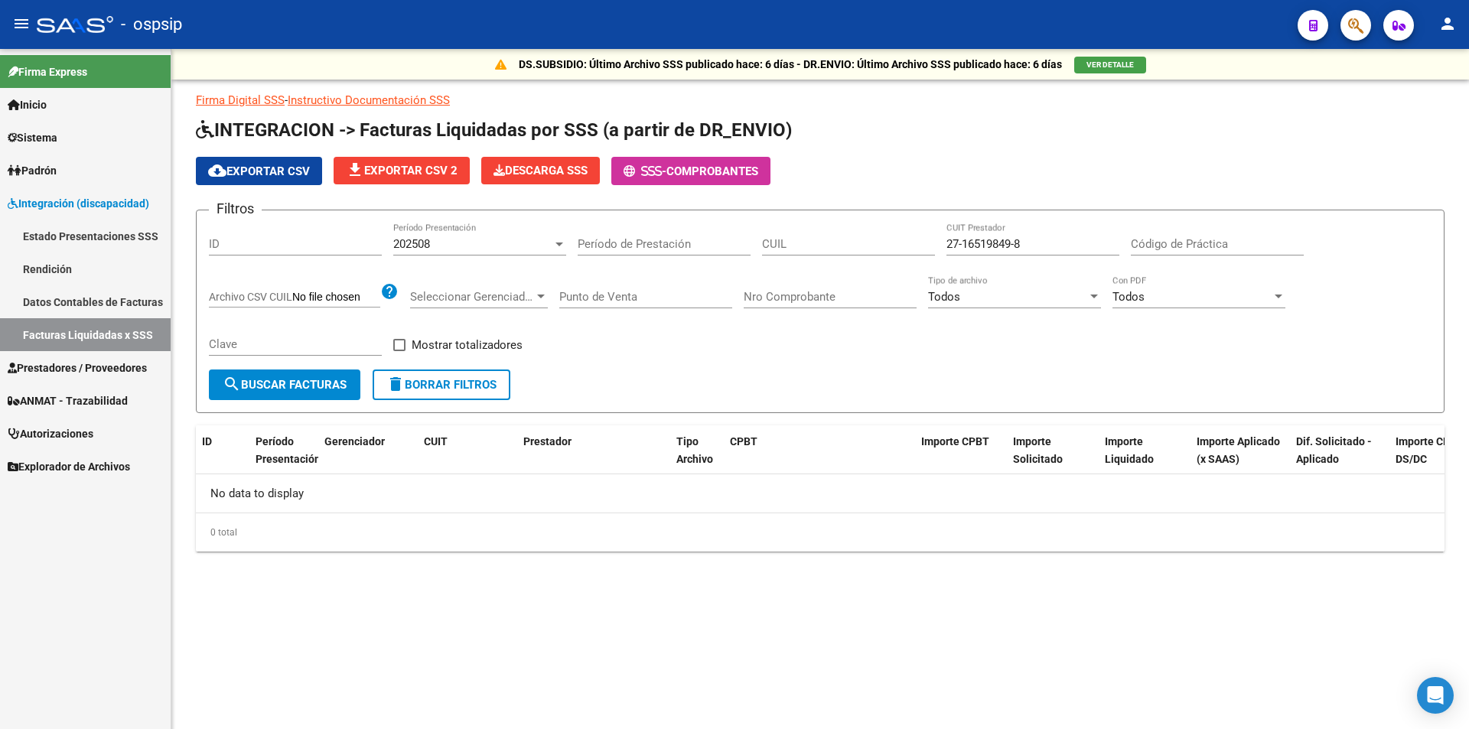
click at [654, 262] on div "Período de Prestación" at bounding box center [664, 246] width 173 height 47
click at [652, 250] on input "Período de Prestación" at bounding box center [664, 244] width 173 height 14
click at [517, 242] on div "202508" at bounding box center [472, 244] width 159 height 14
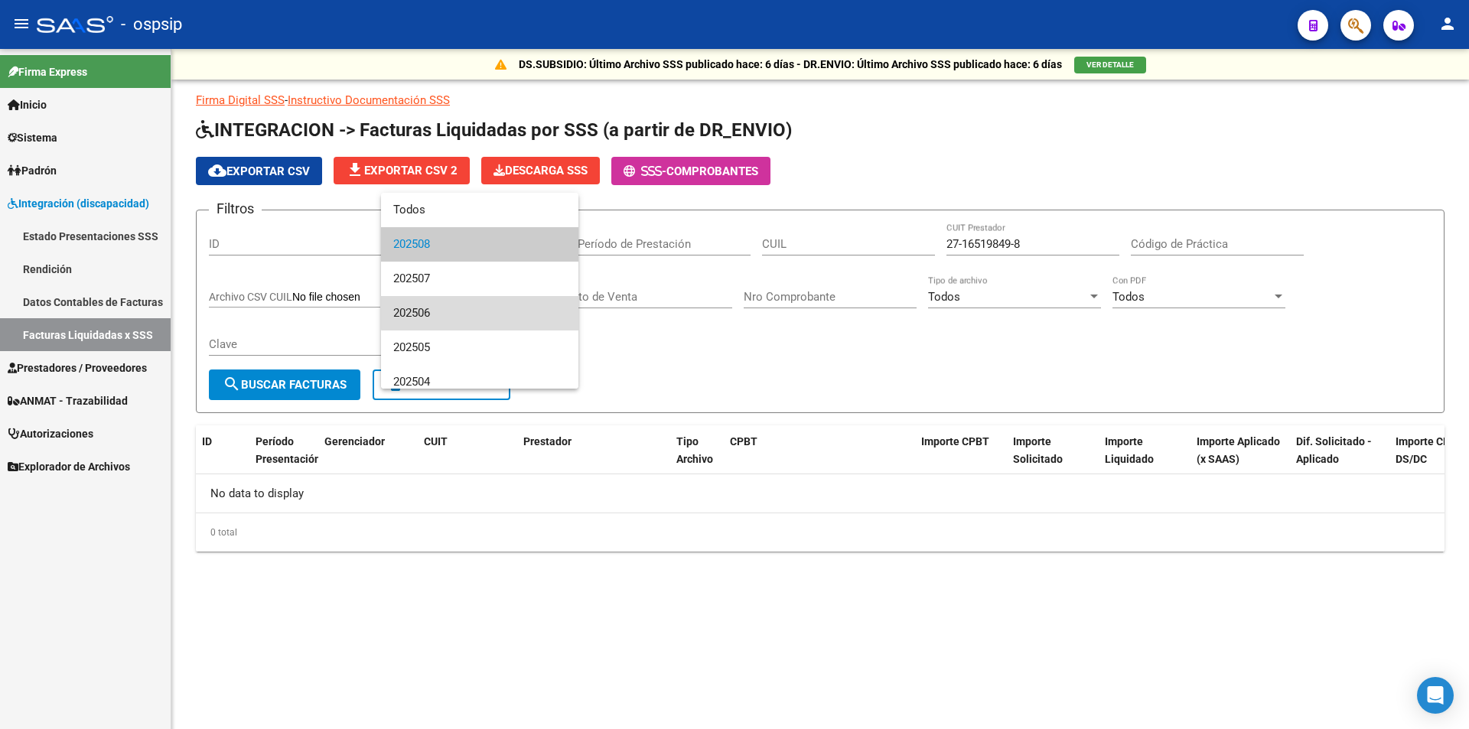
click at [517, 304] on span "202506" at bounding box center [479, 313] width 173 height 34
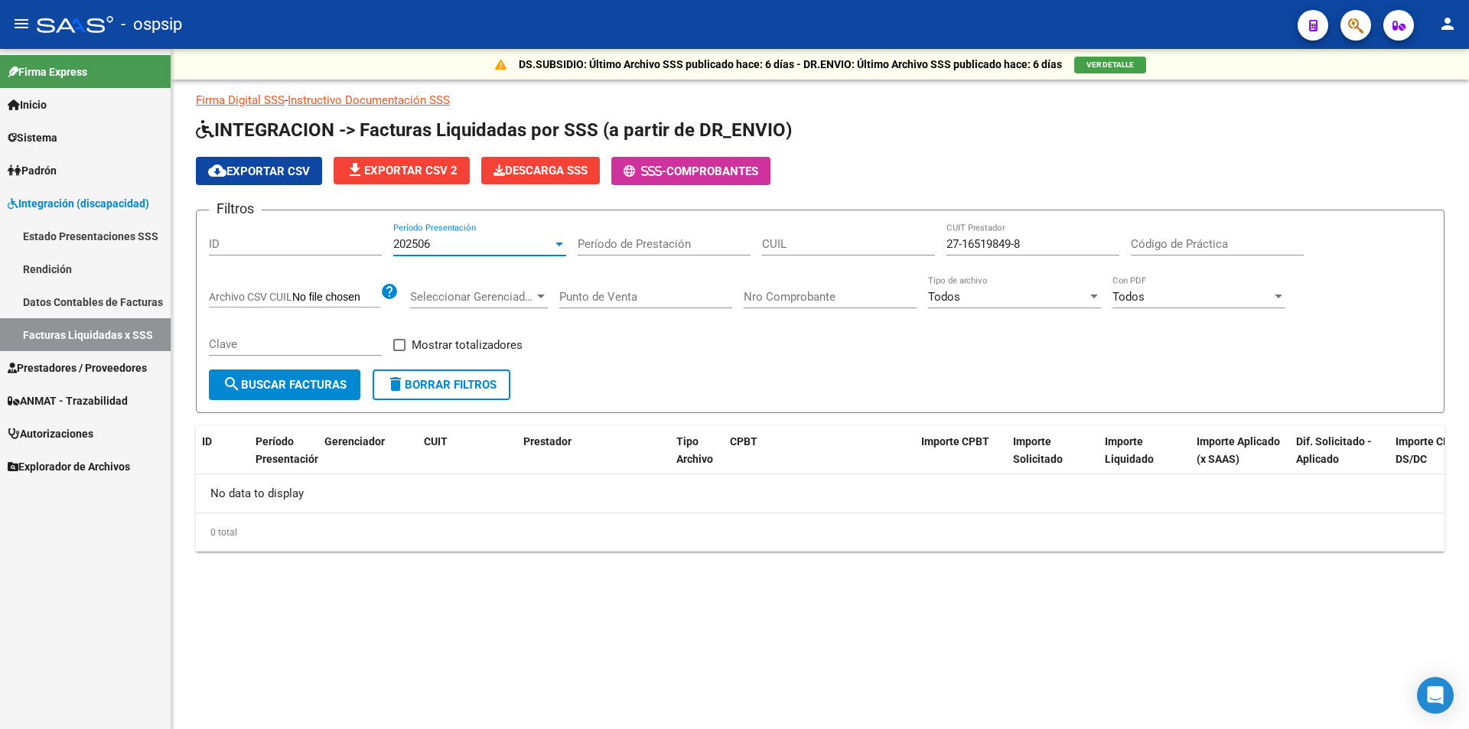
click at [626, 245] on input "Período de Prestación" at bounding box center [664, 244] width 173 height 14
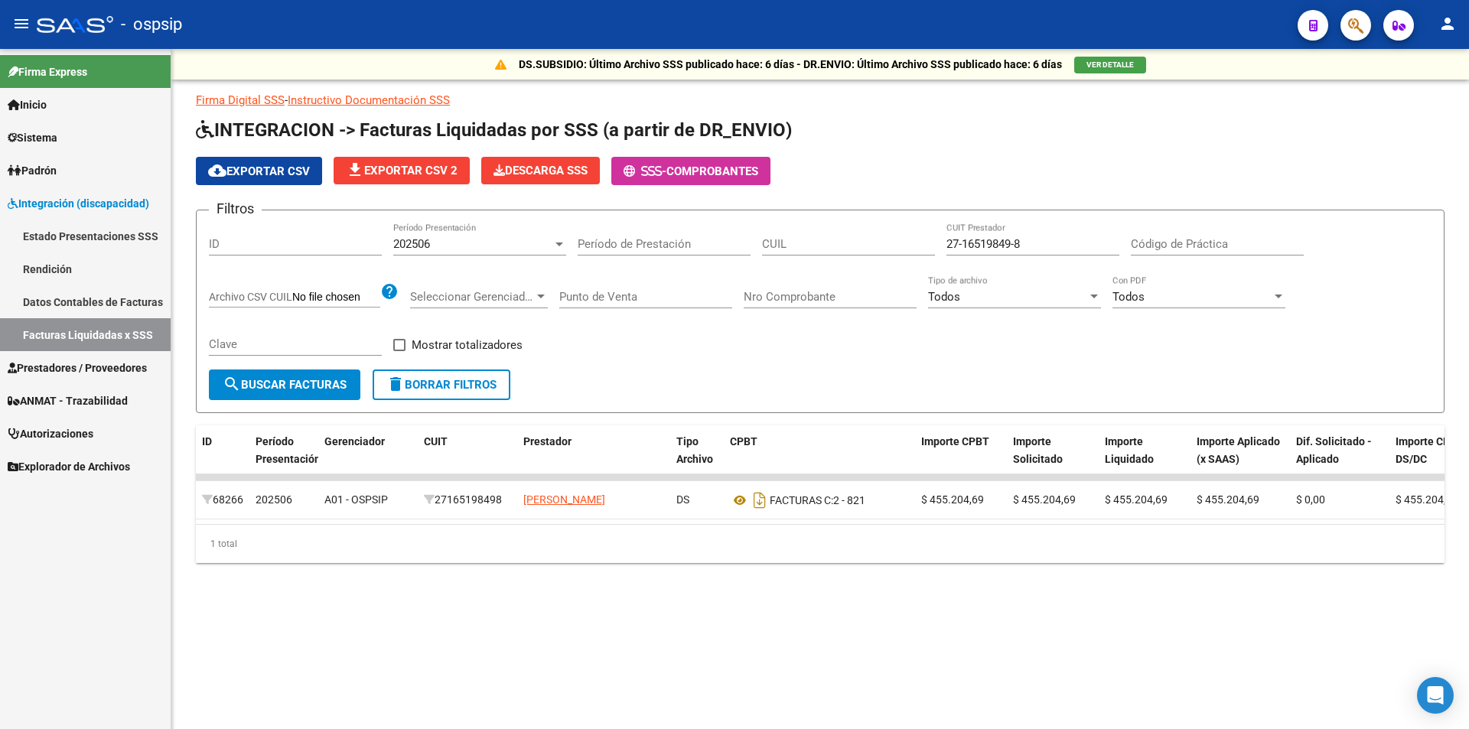
click at [449, 252] on div "202506 Período Presentación" at bounding box center [479, 239] width 173 height 33
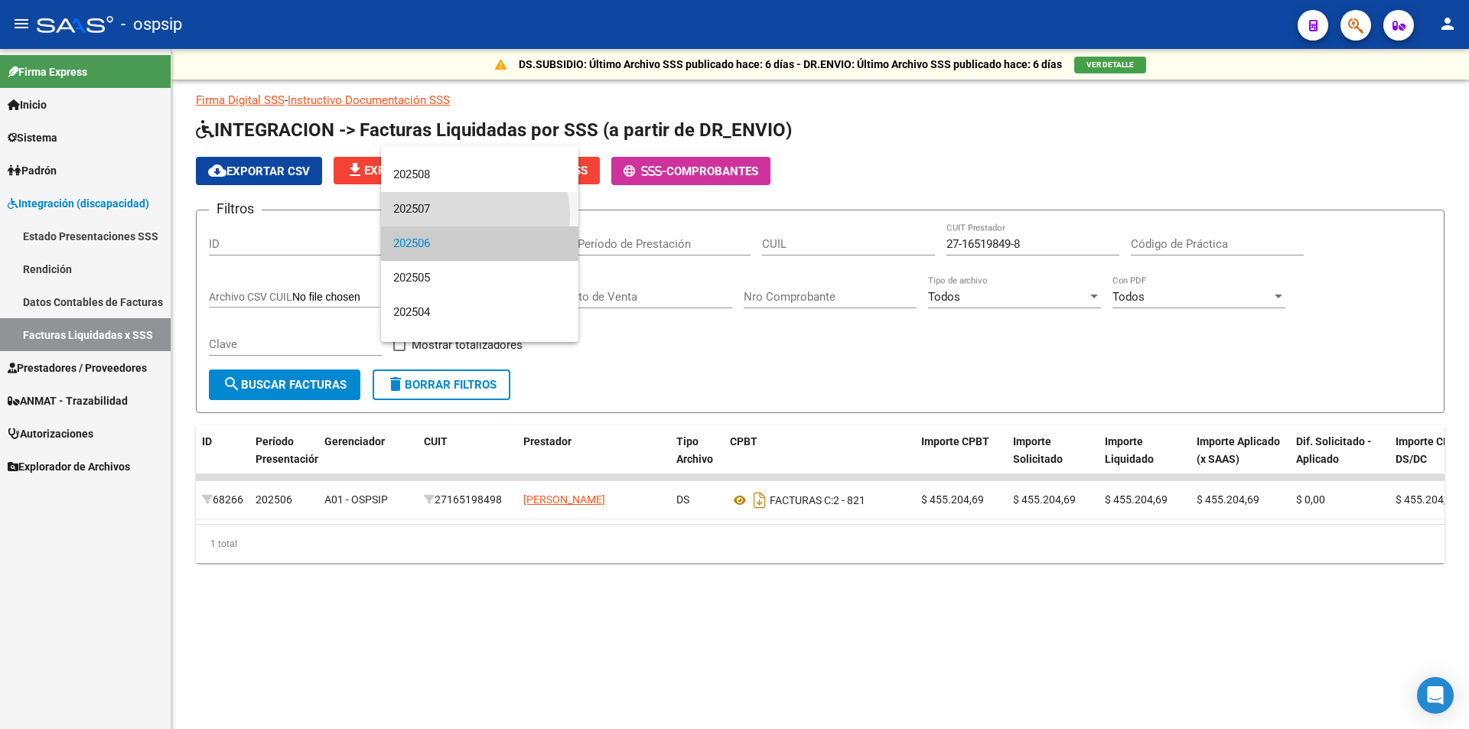
click at [464, 216] on span "202507" at bounding box center [479, 209] width 173 height 34
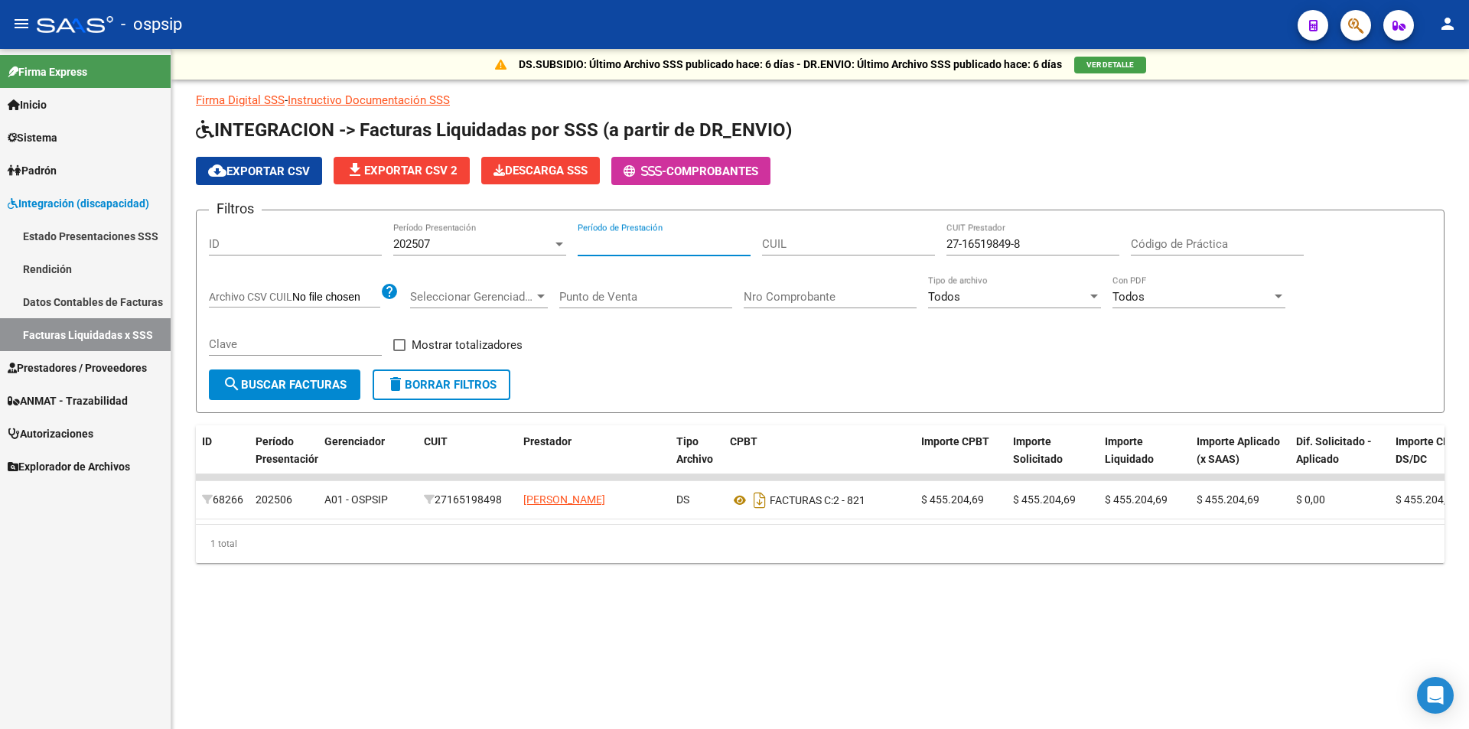
click at [628, 239] on input "Período de Prestación" at bounding box center [664, 244] width 173 height 14
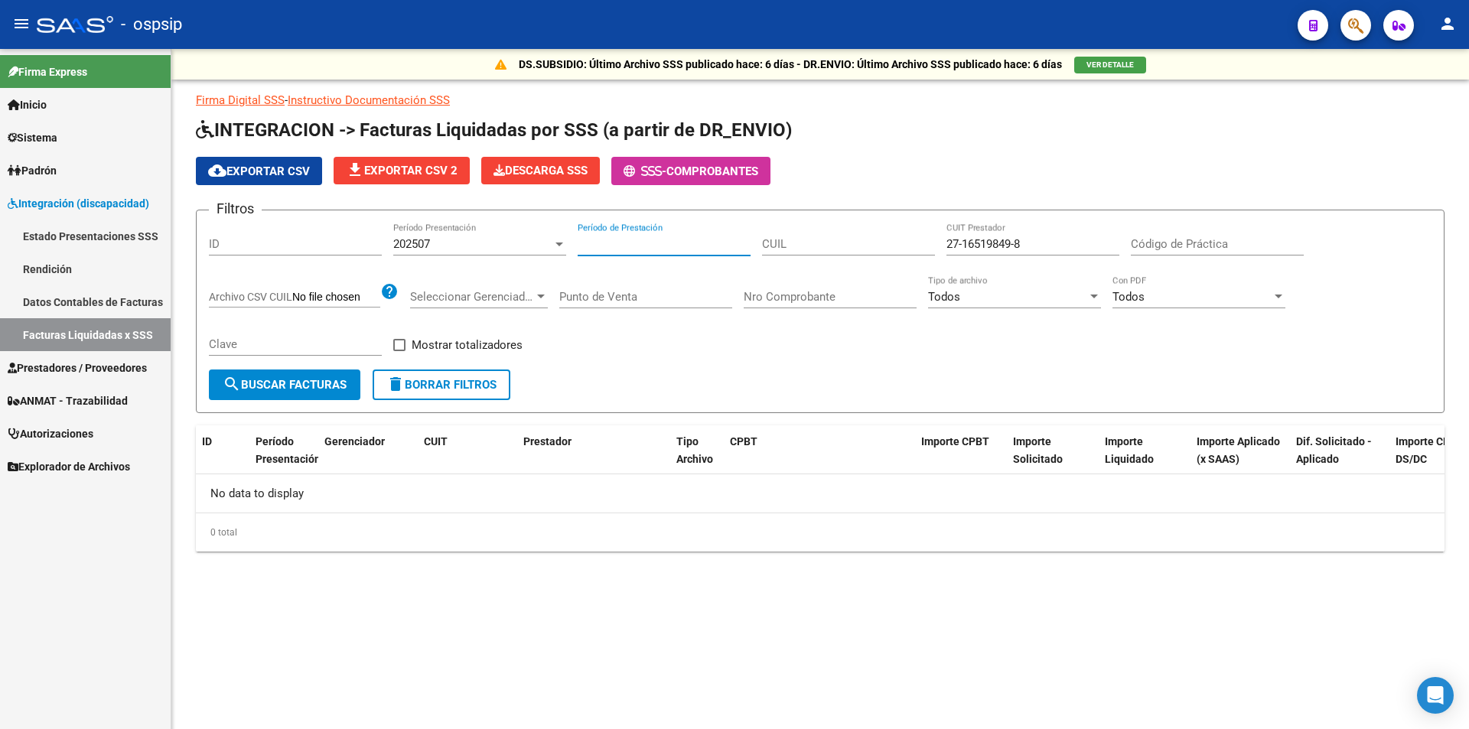
click at [445, 247] on div "202507" at bounding box center [472, 244] width 159 height 14
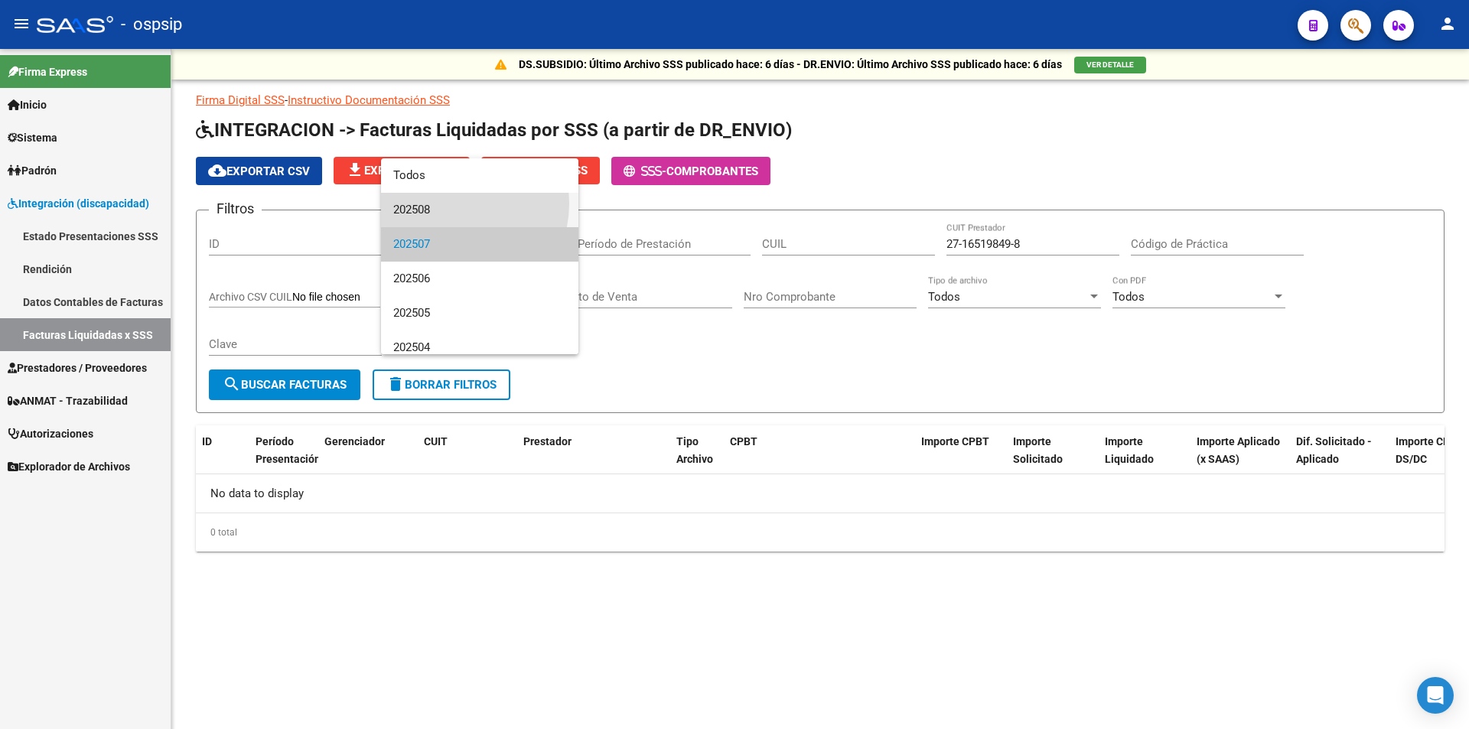
click at [450, 204] on span "202508" at bounding box center [479, 210] width 173 height 34
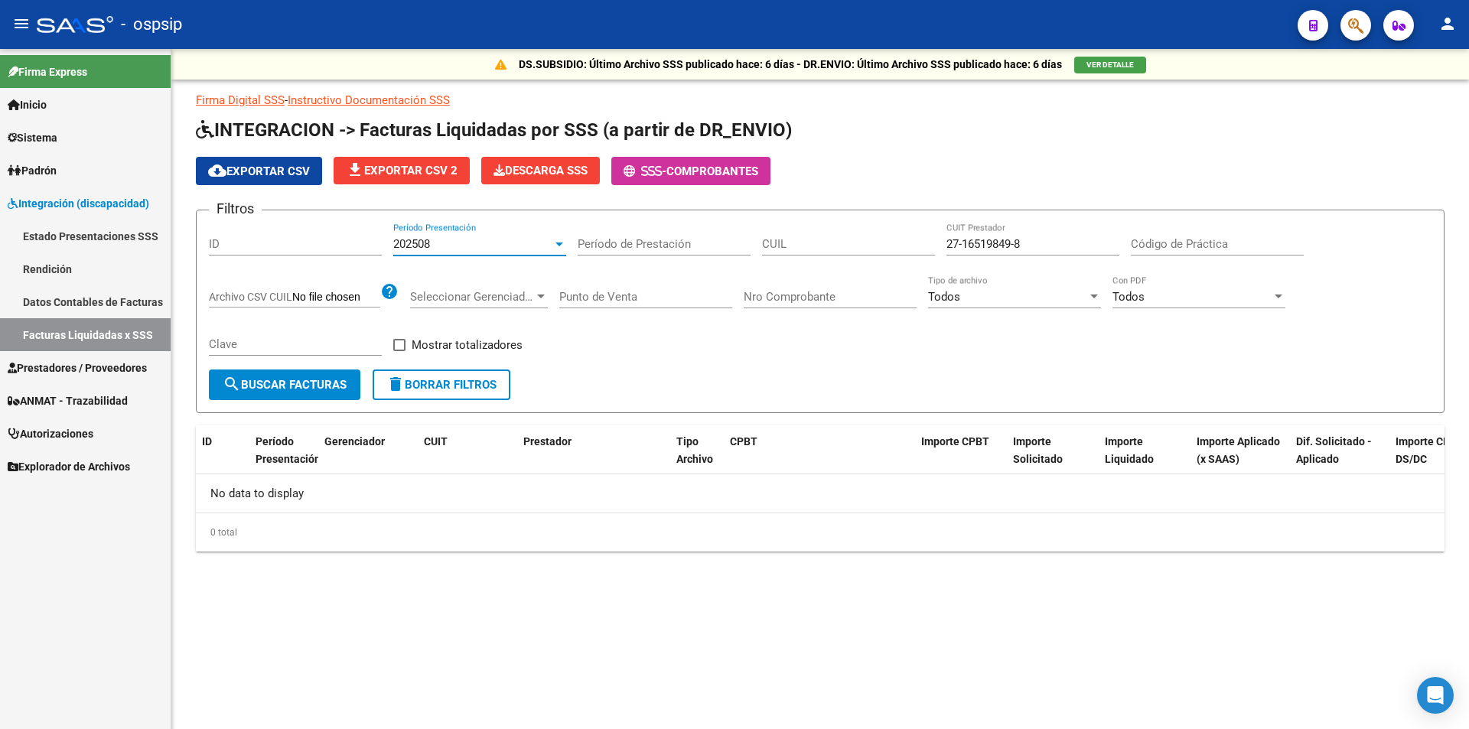
click at [647, 225] on div "Período de Prestación" at bounding box center [664, 239] width 173 height 33
click at [90, 373] on span "Prestadores / Proveedores" at bounding box center [77, 368] width 139 height 17
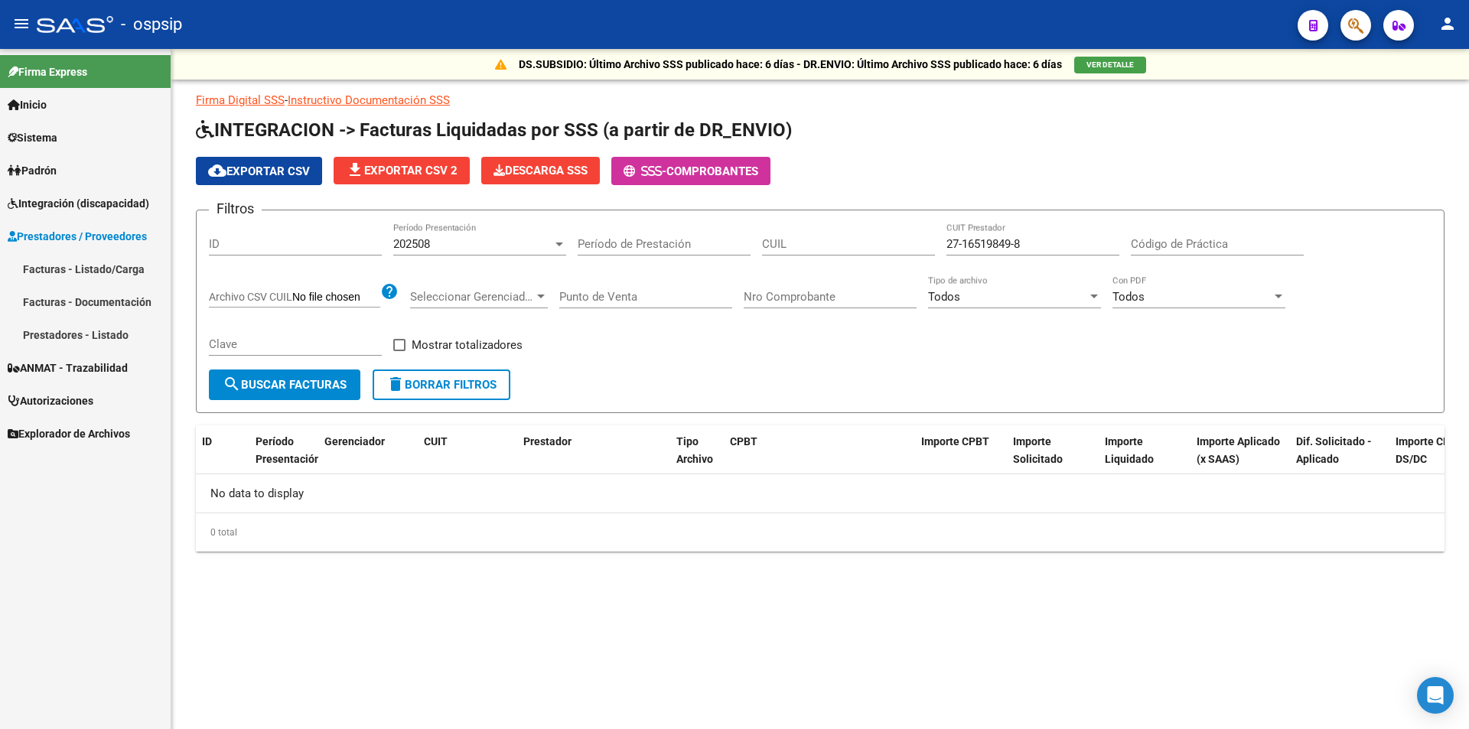
click at [96, 336] on link "Prestadores - Listado" at bounding box center [85, 334] width 171 height 33
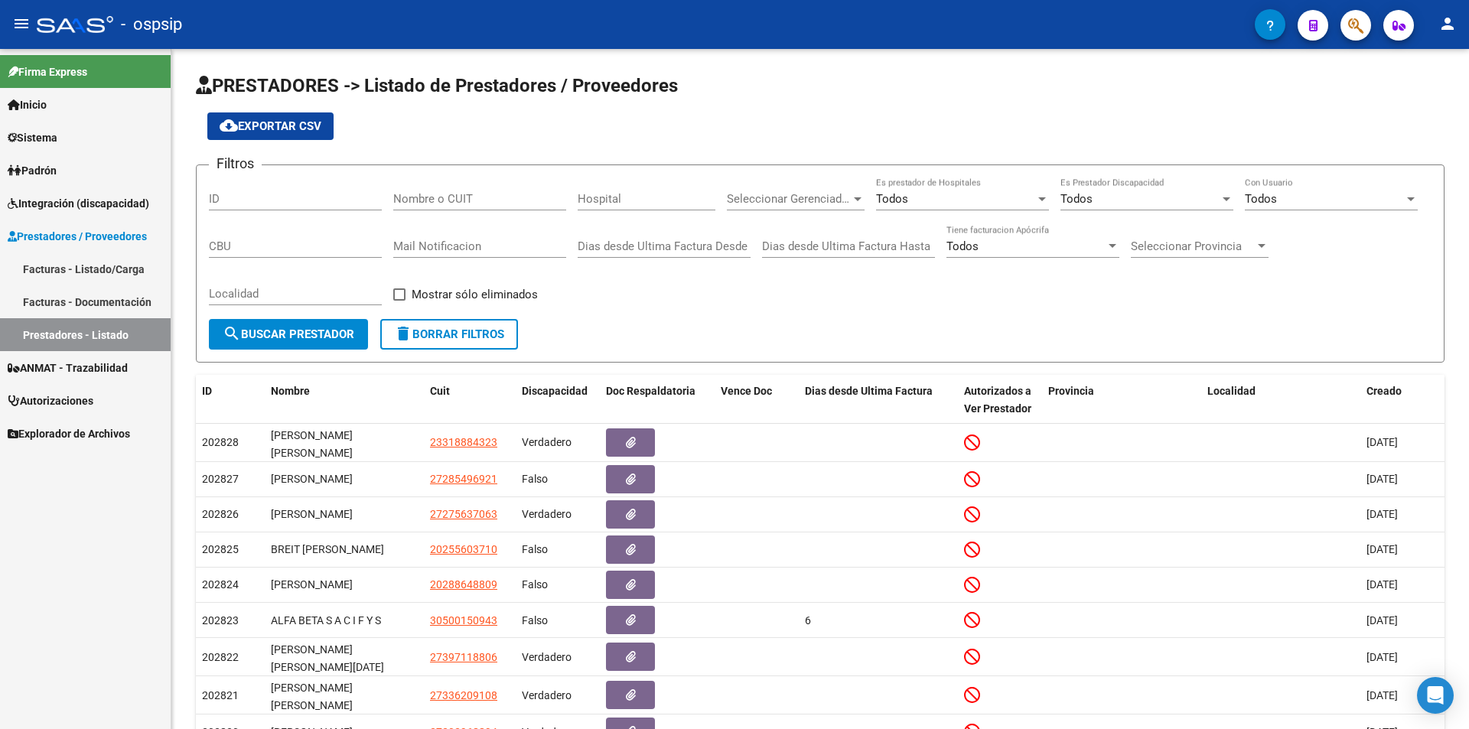
click at [103, 280] on link "Facturas - Listado/Carga" at bounding box center [85, 268] width 171 height 33
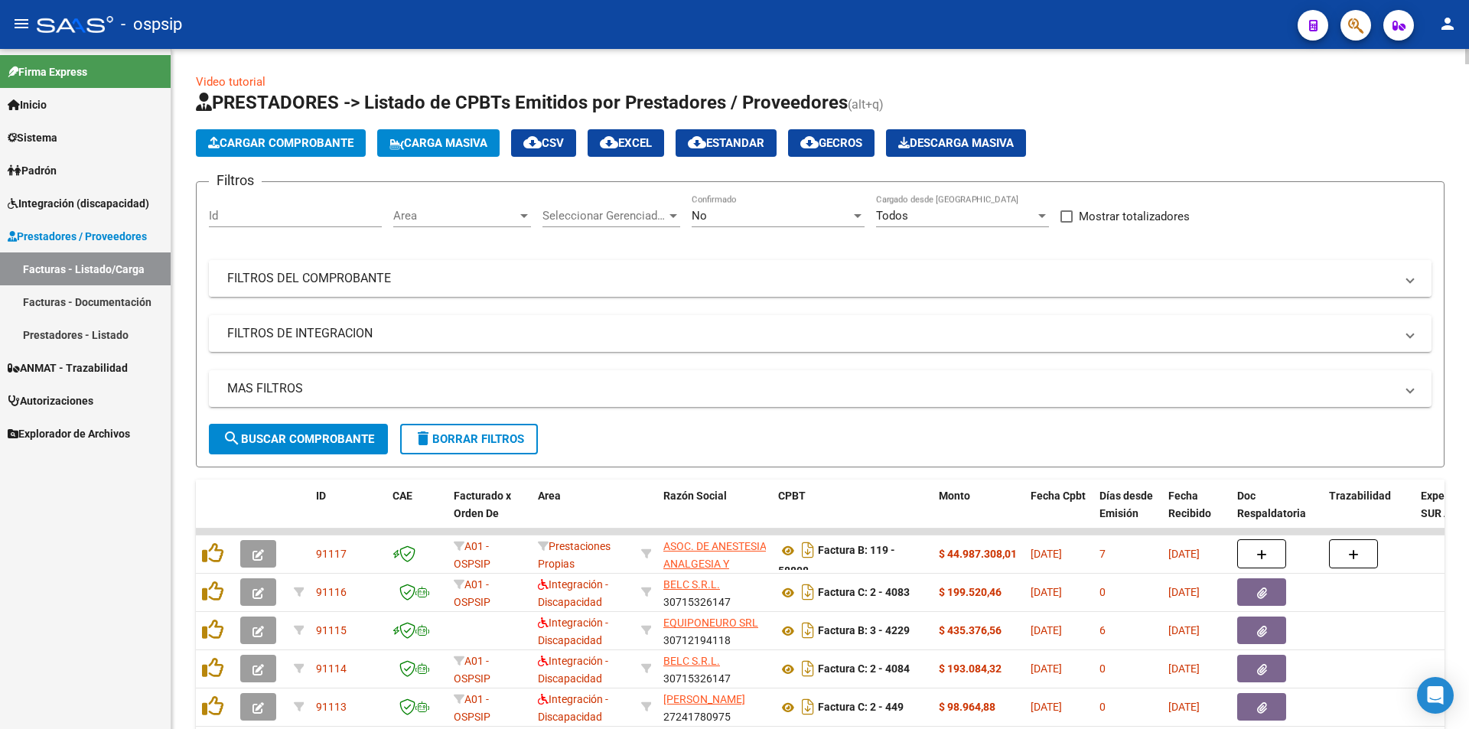
click at [474, 285] on mat-panel-title "FILTROS DEL COMPROBANTE" at bounding box center [810, 278] width 1167 height 17
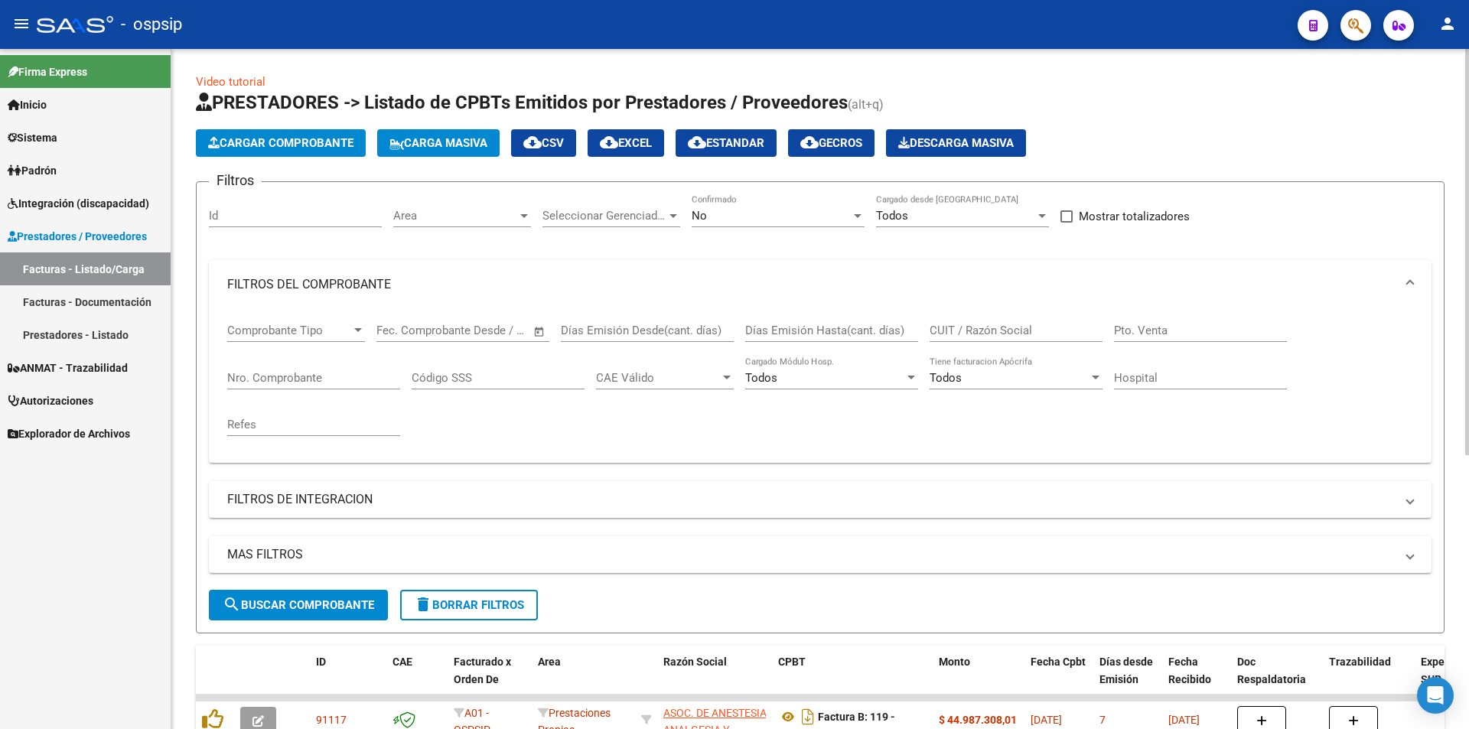
click at [309, 395] on div "Nro. Comprobante" at bounding box center [313, 380] width 173 height 47
click at [311, 375] on input "Nro. Comprobante" at bounding box center [313, 378] width 173 height 14
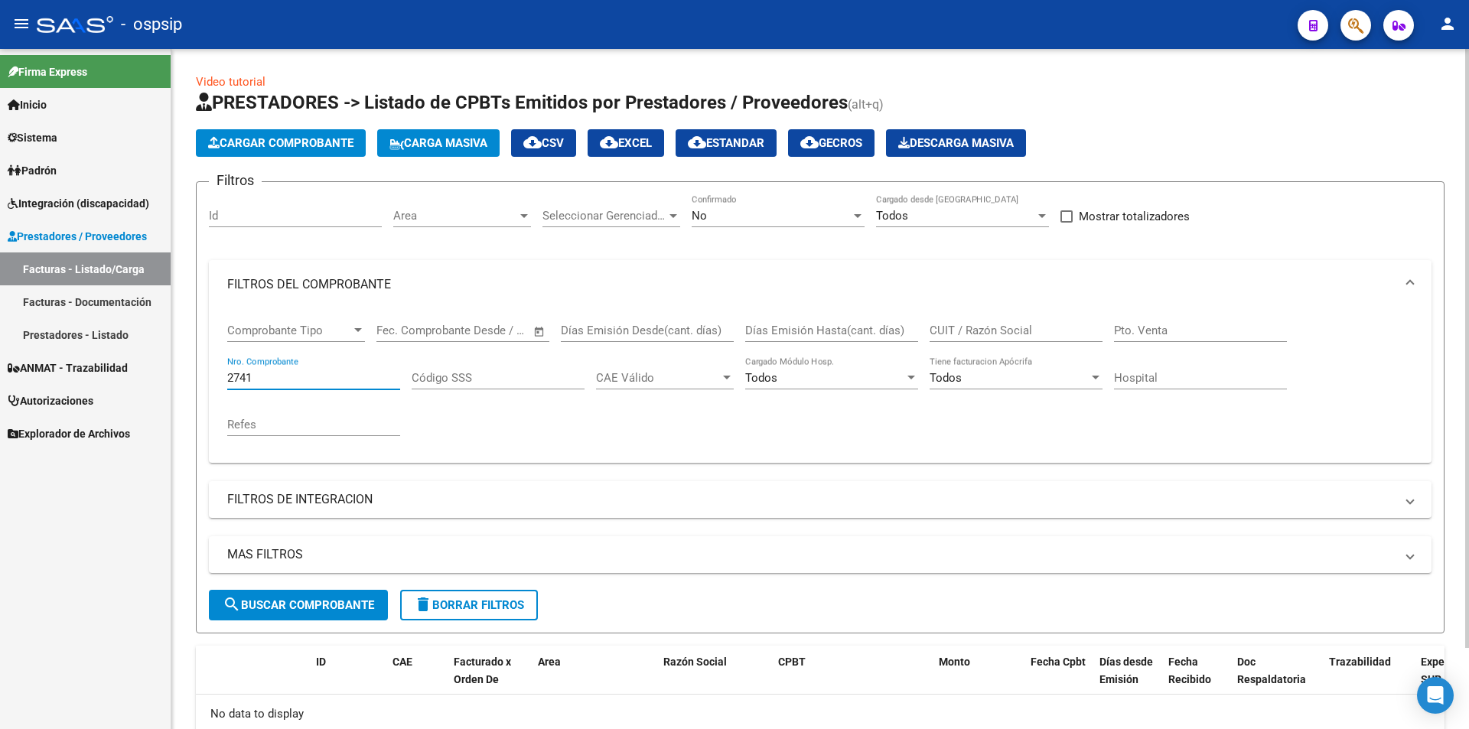
type input "2741"
click at [932, 218] on div "Todos" at bounding box center [955, 216] width 159 height 14
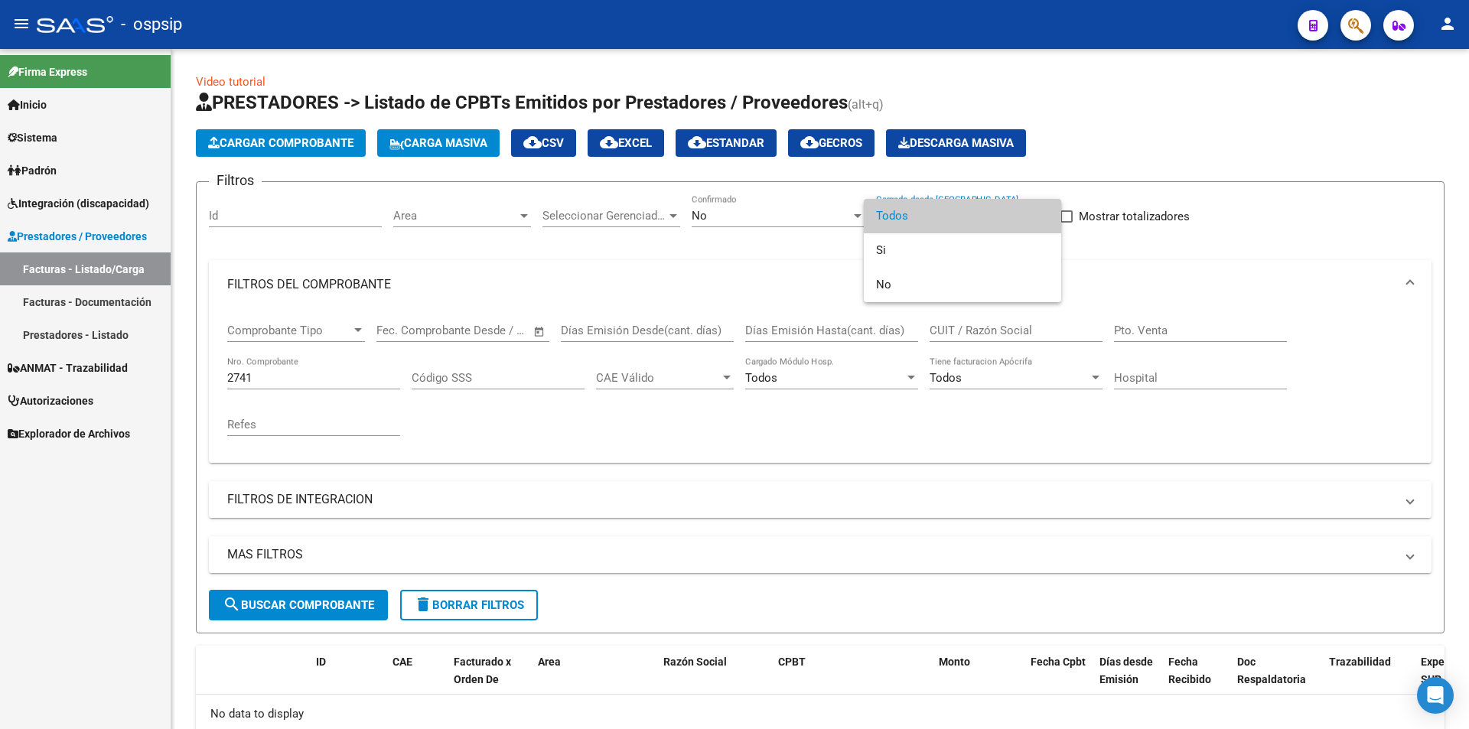
click at [783, 220] on div at bounding box center [734, 364] width 1469 height 729
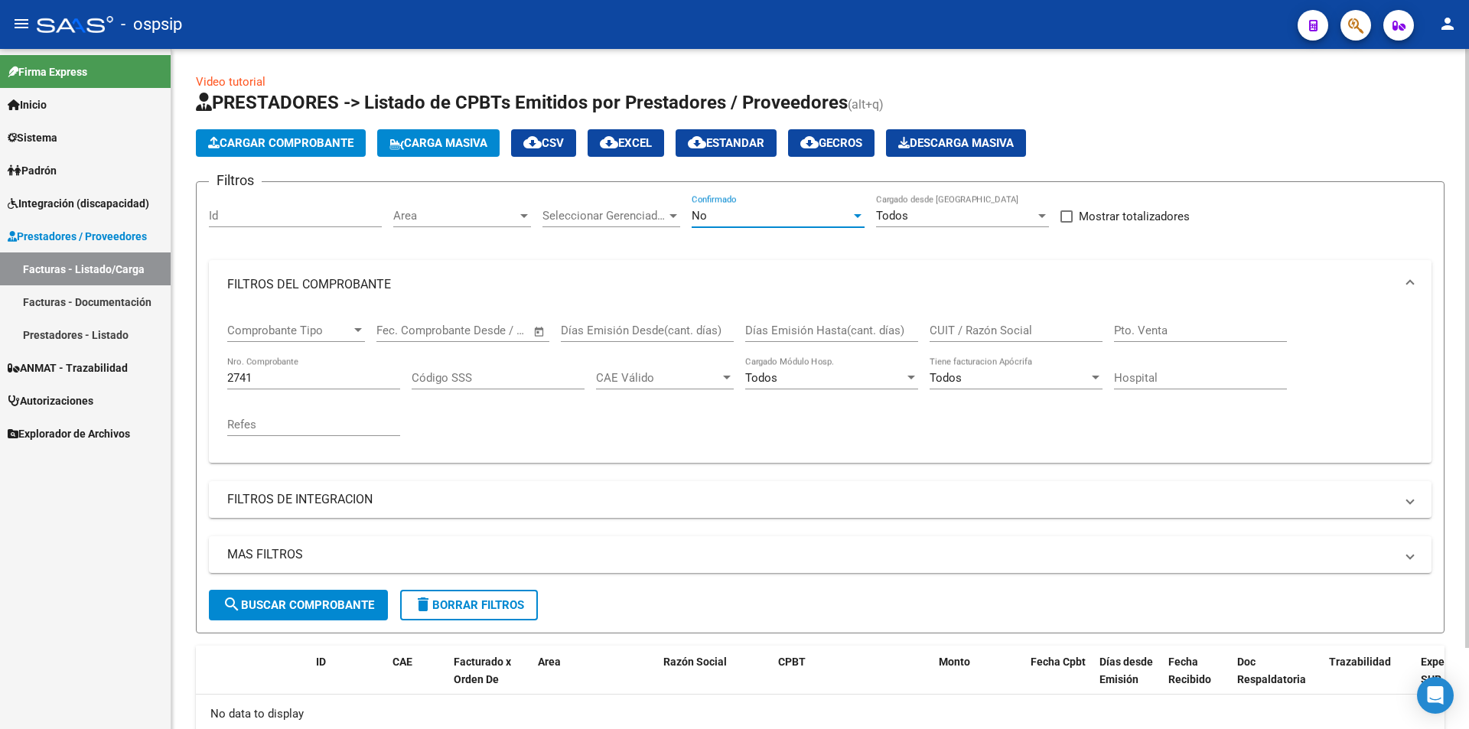
click at [784, 219] on div "No" at bounding box center [771, 216] width 159 height 14
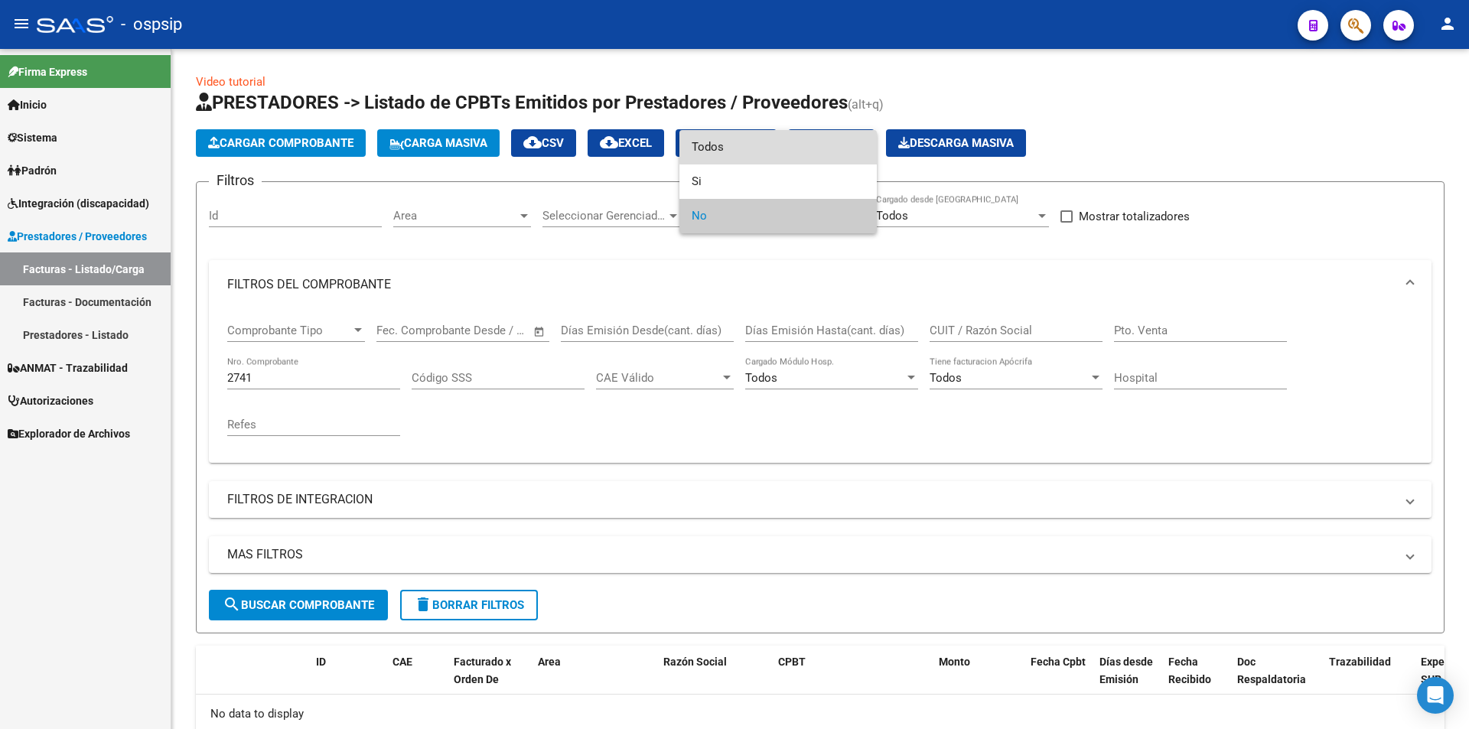
click at [807, 144] on span "Todos" at bounding box center [778, 147] width 173 height 34
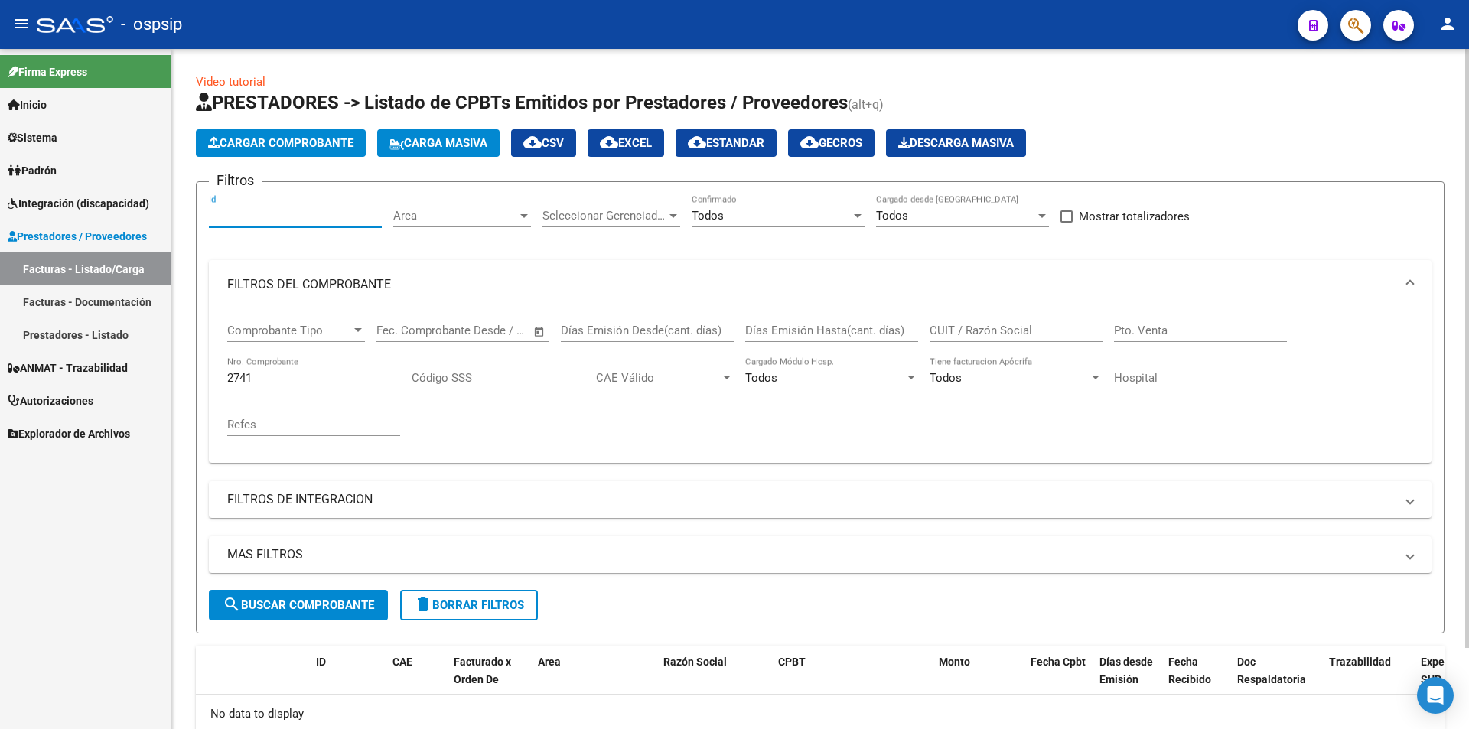
click at [281, 211] on input "Id" at bounding box center [295, 216] width 173 height 14
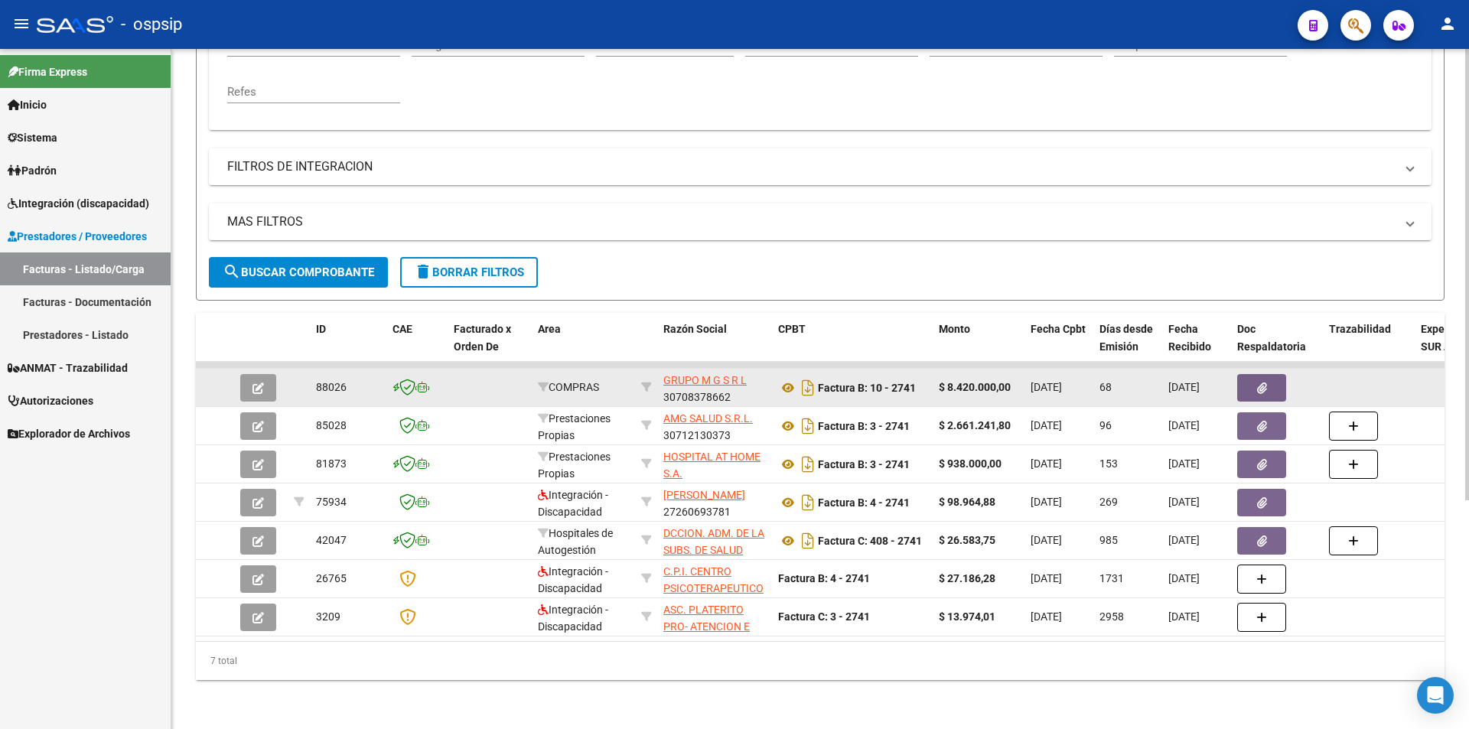
scroll to position [1, 0]
drag, startPoint x: 738, startPoint y: 383, endPoint x: 660, endPoint y: 385, distance: 78.1
click at [660, 385] on datatable-body-cell "GRUPO M G S R L 30708378662" at bounding box center [714, 387] width 115 height 37
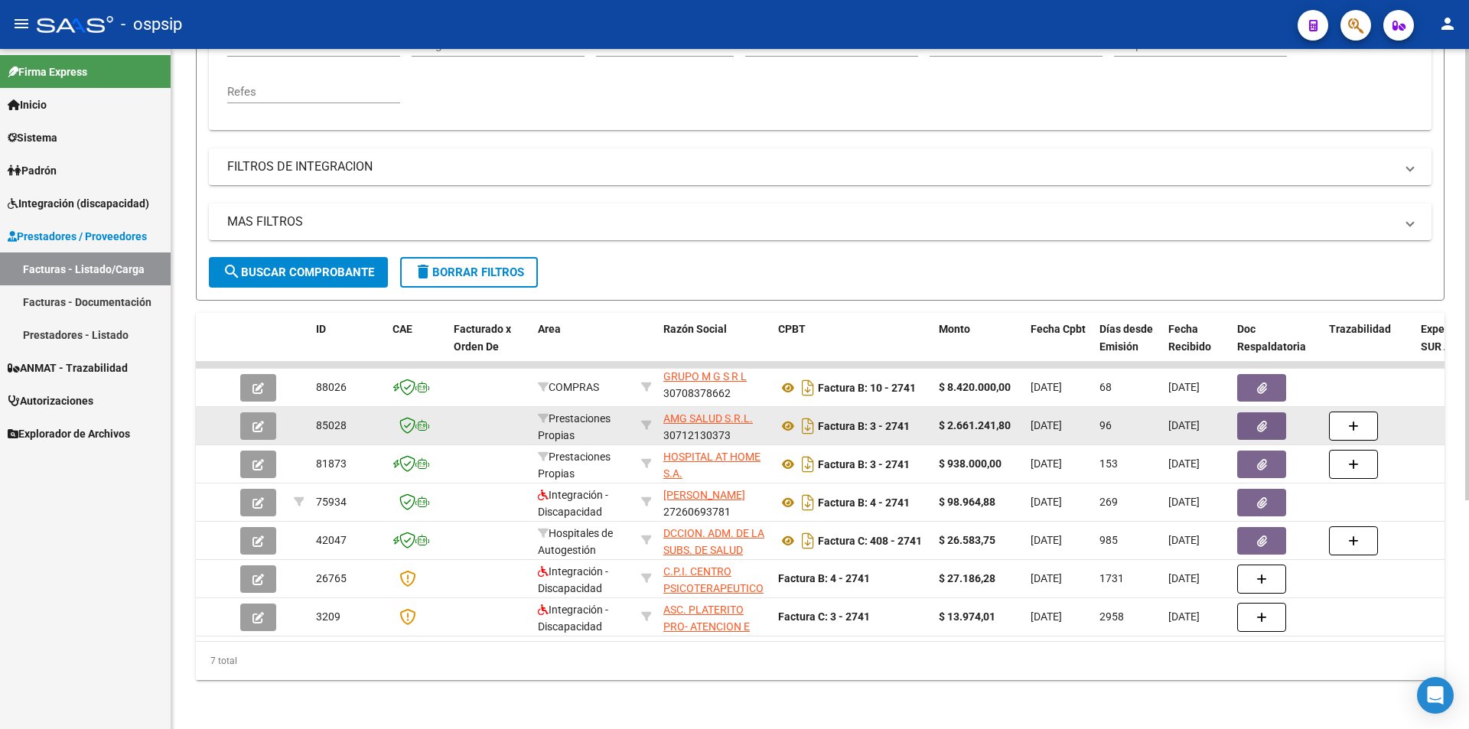
copy div "30708378662"
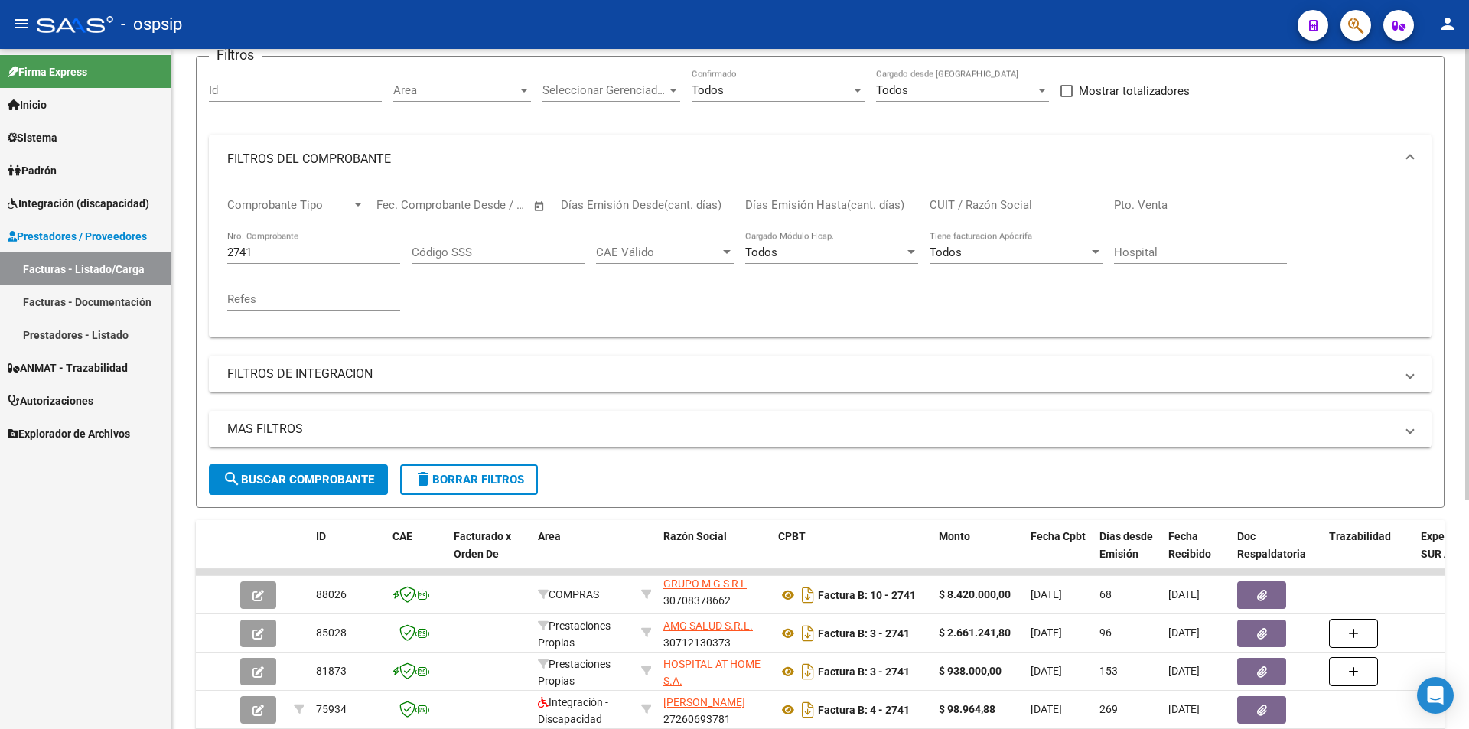
scroll to position [38, 0]
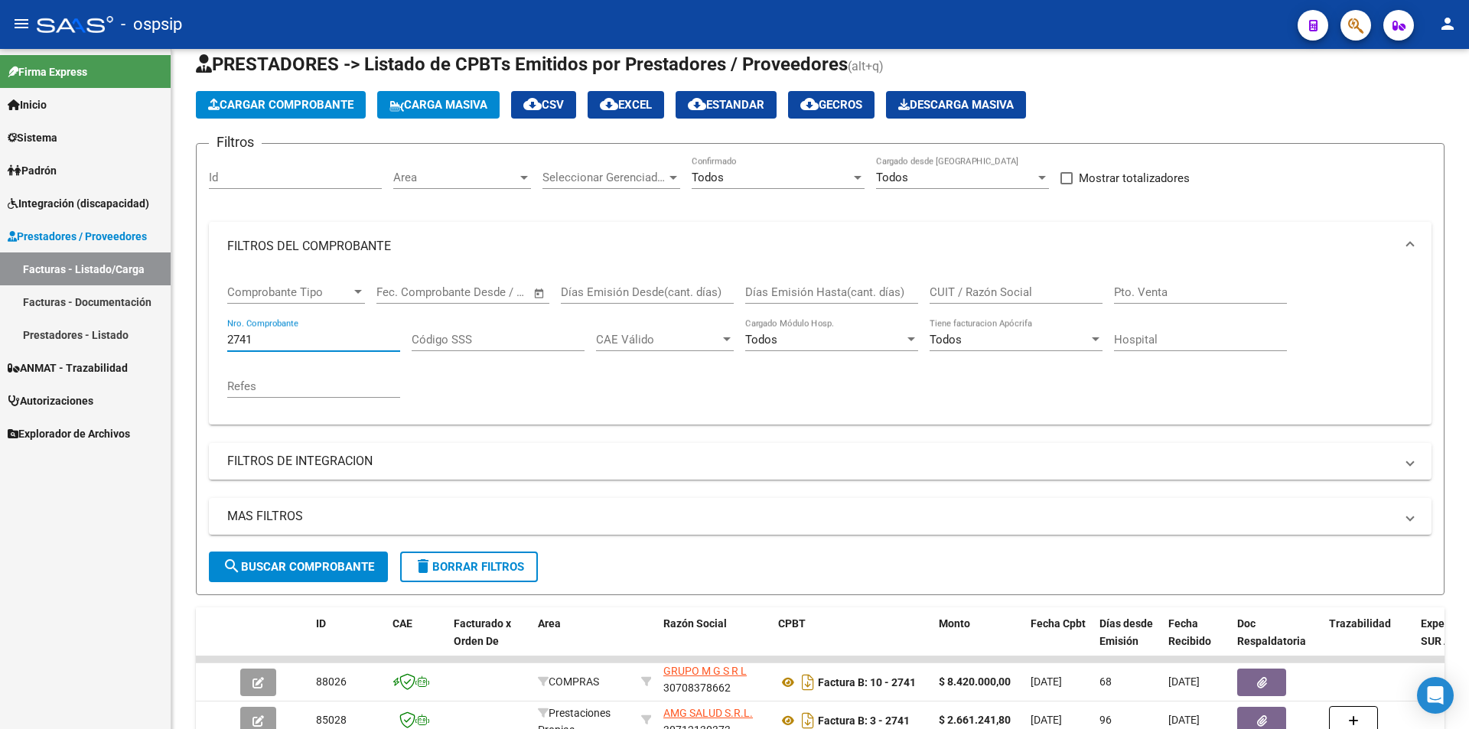
drag, startPoint x: 260, startPoint y: 344, endPoint x: 130, endPoint y: 343, distance: 130.1
click at [130, 343] on mat-sidenav-container "Firma Express Inicio Calendario SSS Instructivos Contacto OS Sistema Usuarios T…" at bounding box center [734, 389] width 1469 height 680
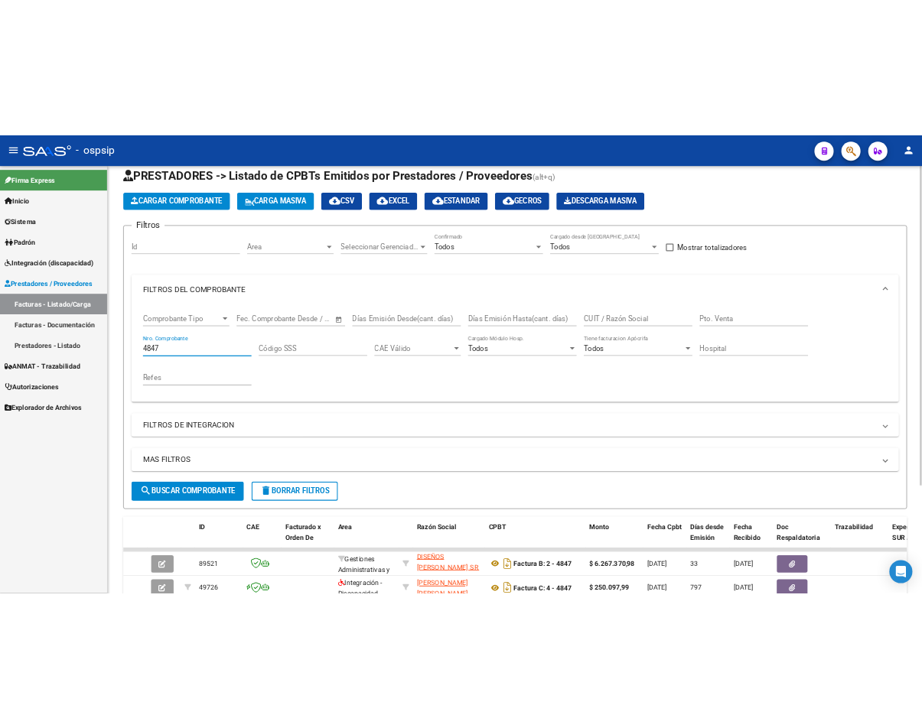
scroll to position [191, 0]
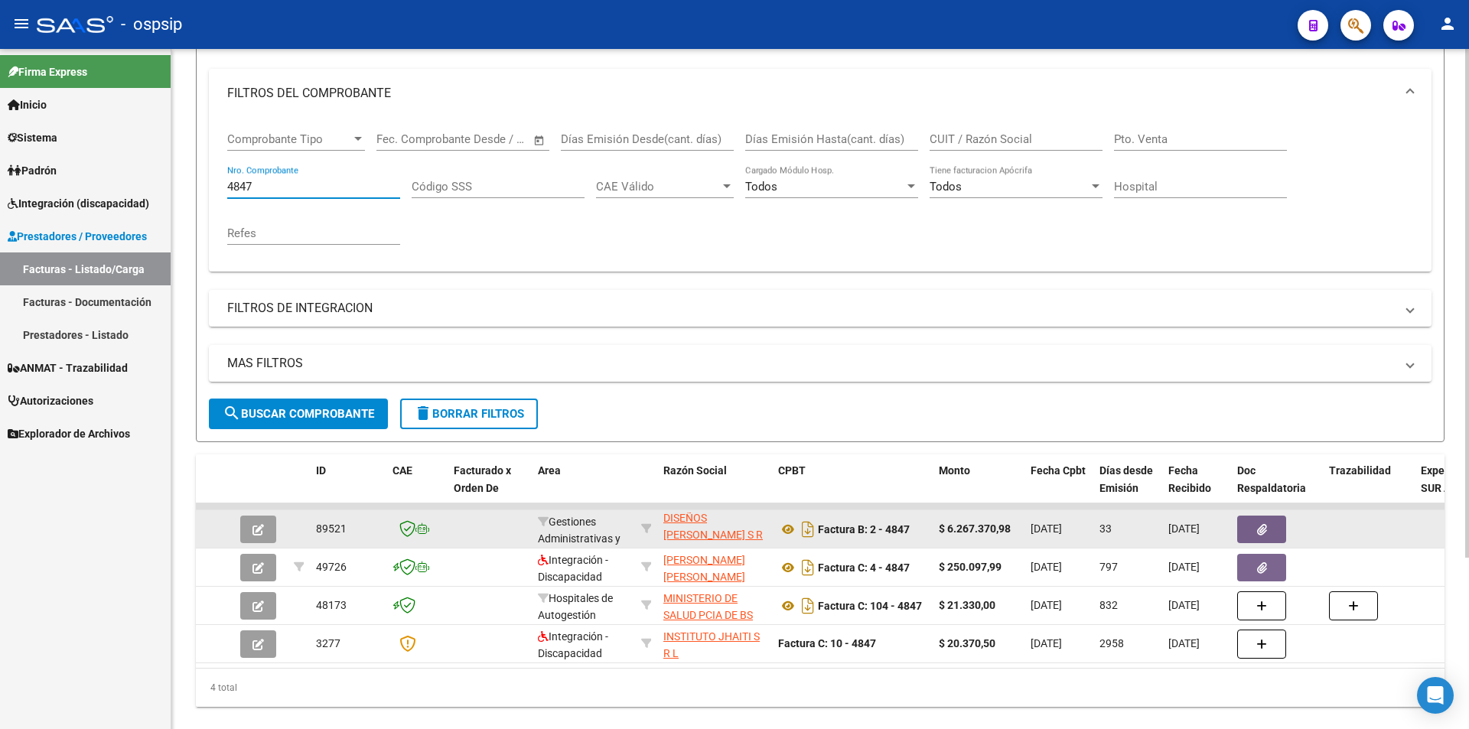
type input "4847"
drag, startPoint x: 749, startPoint y: 530, endPoint x: 664, endPoint y: 532, distance: 84.9
click at [664, 532] on div "DISEÑOS [PERSON_NAME] S R L 30694549817" at bounding box center [714, 529] width 103 height 32
copy div "30694549817"
click at [786, 532] on icon at bounding box center [788, 529] width 20 height 18
